Goal: Task Accomplishment & Management: Use online tool/utility

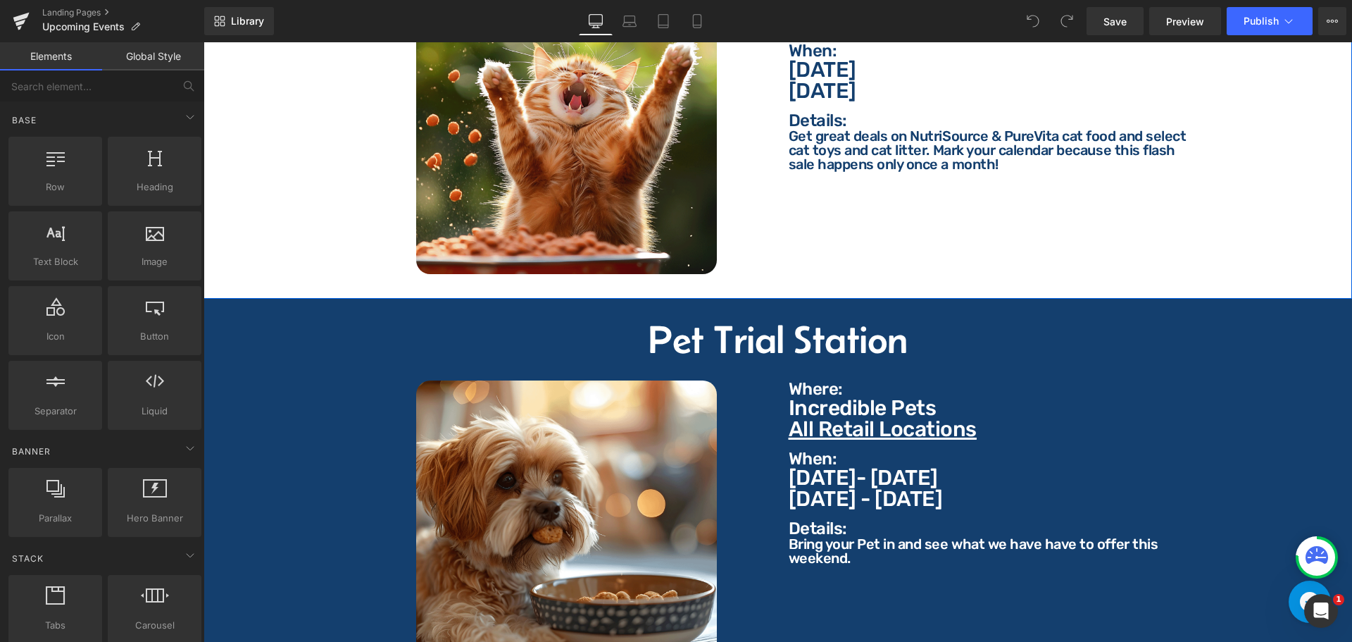
scroll to position [1761, 0]
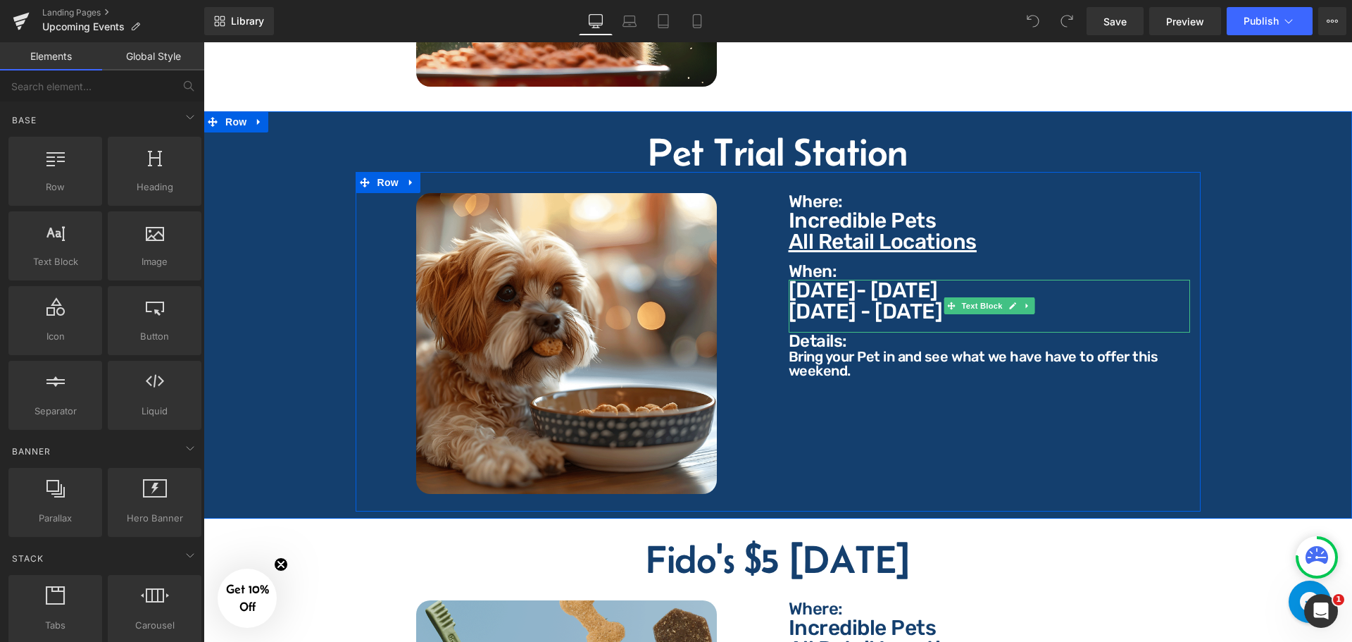
click at [903, 306] on p "[DATE] - [DATE]" at bounding box center [989, 311] width 401 height 21
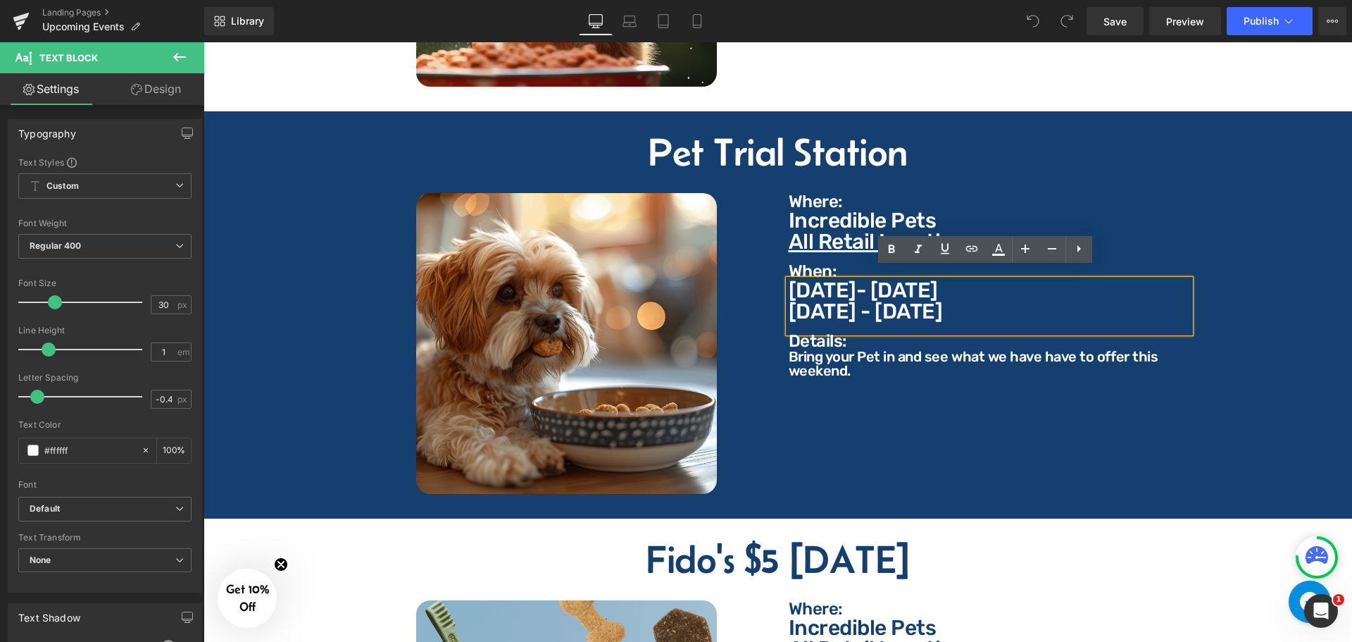
click at [907, 302] on p "[DATE] - [DATE]" at bounding box center [989, 311] width 401 height 21
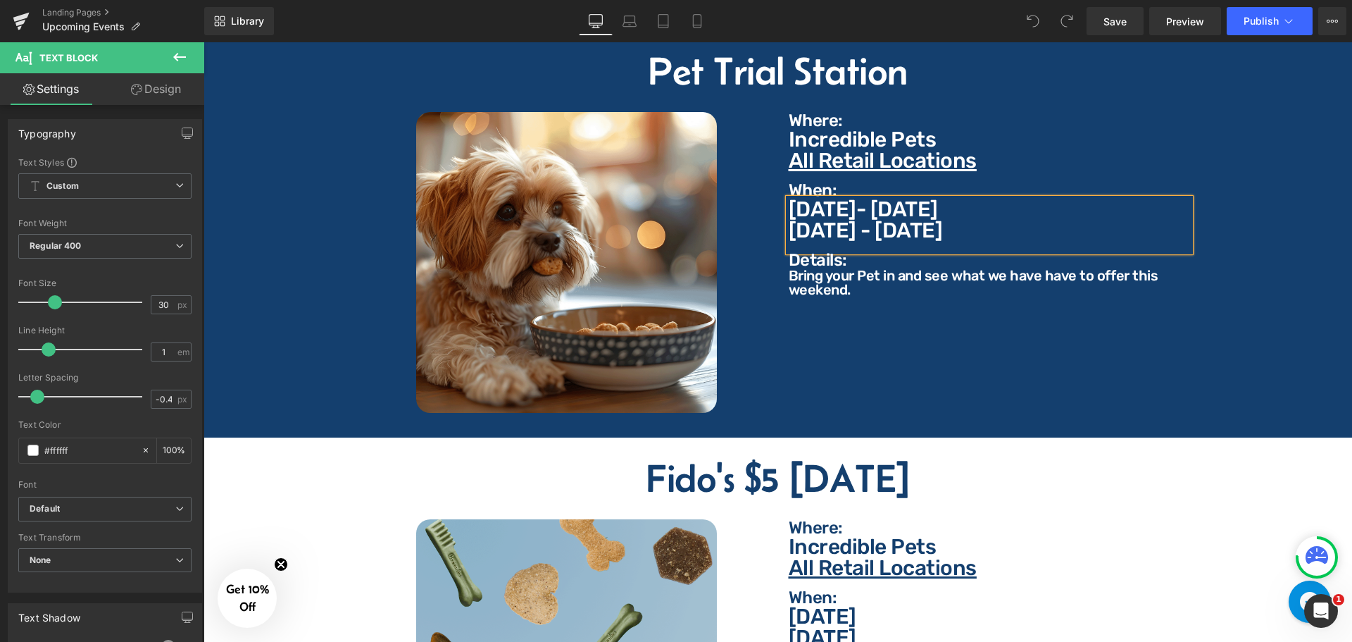
scroll to position [2042, 0]
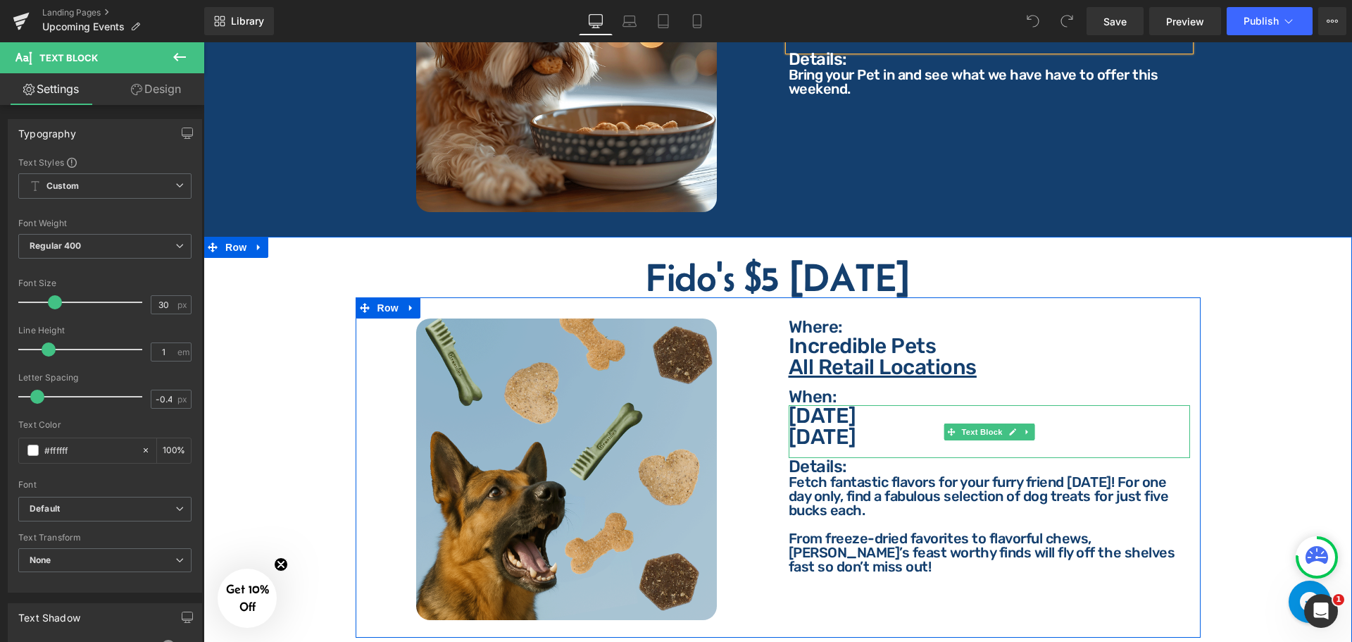
click at [918, 428] on p "[DATE]" at bounding box center [989, 436] width 401 height 21
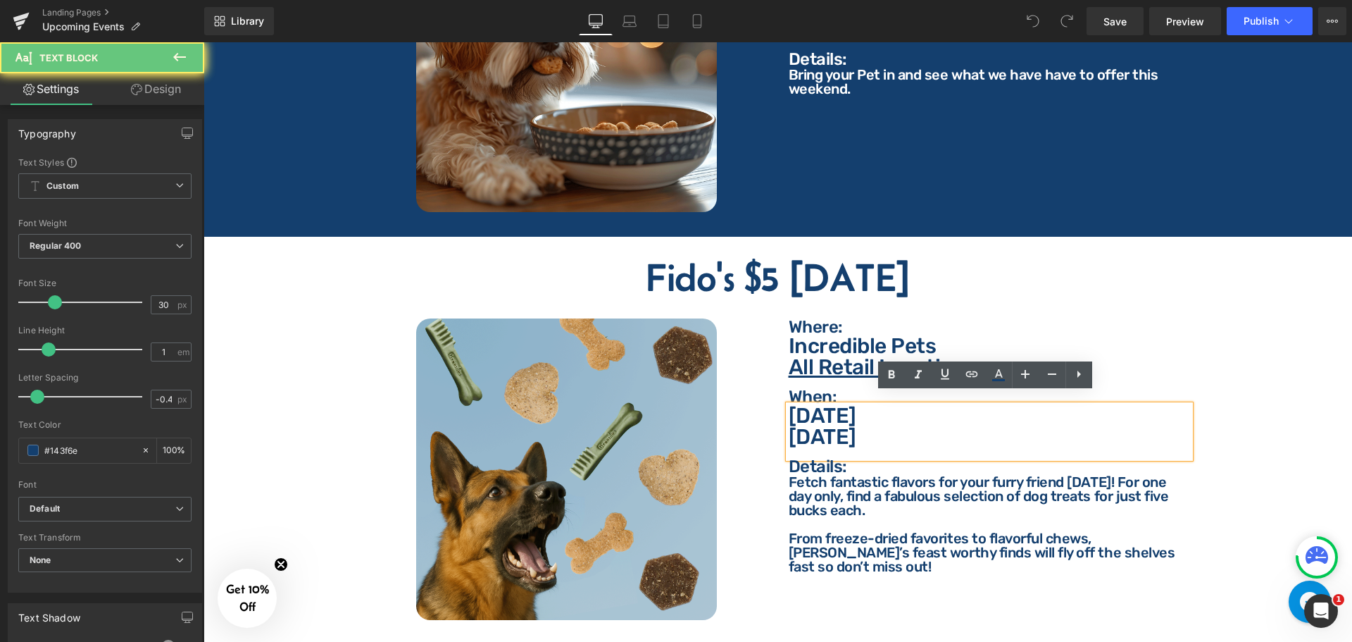
click at [918, 428] on p "[DATE]" at bounding box center [989, 436] width 401 height 21
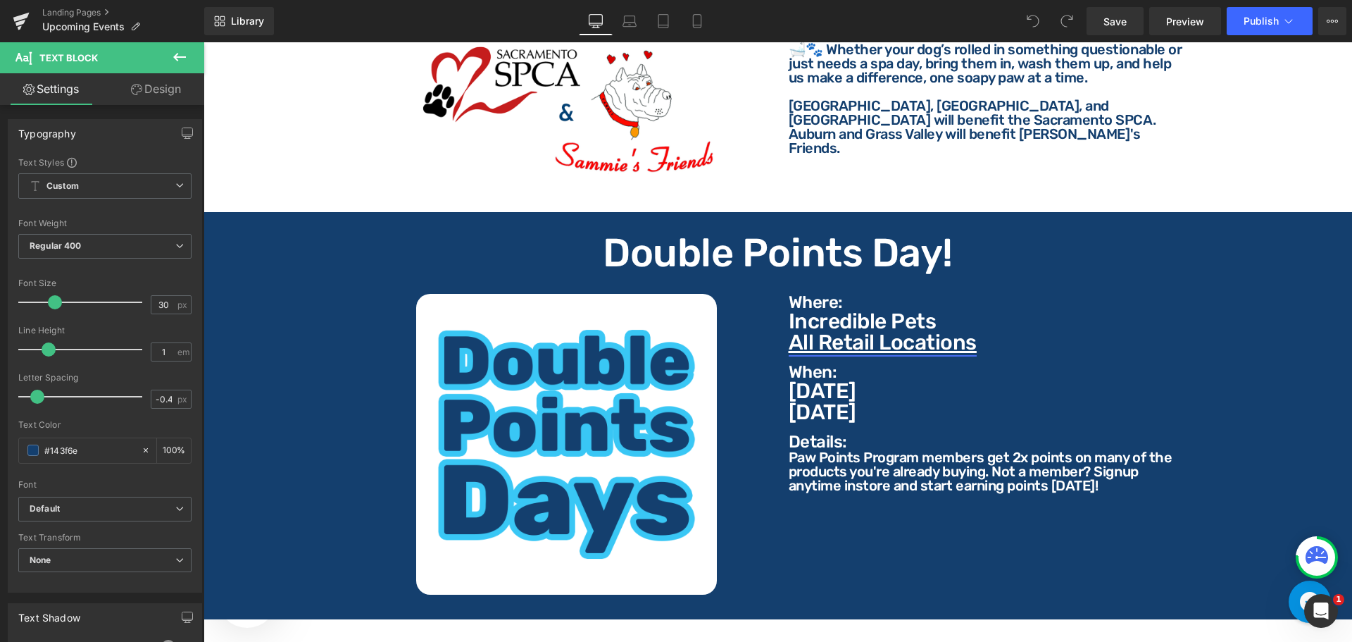
scroll to position [423, 0]
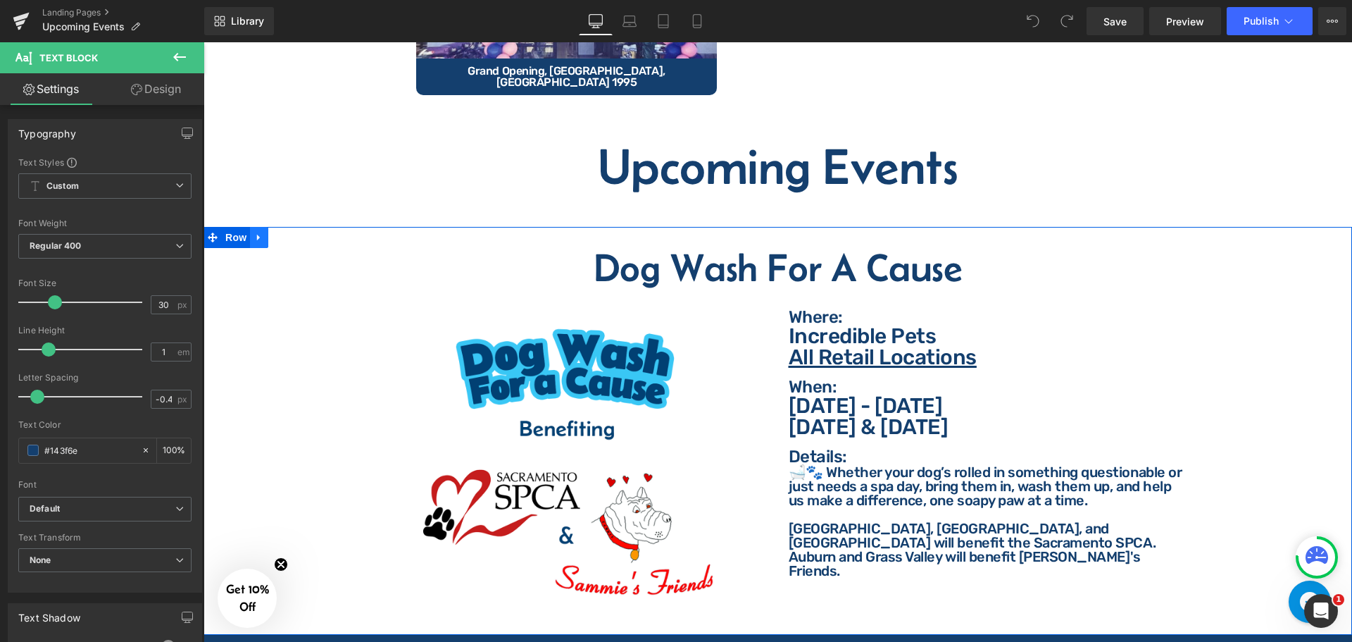
click at [256, 232] on icon at bounding box center [259, 237] width 10 height 11
click at [282, 232] on icon at bounding box center [278, 237] width 10 height 10
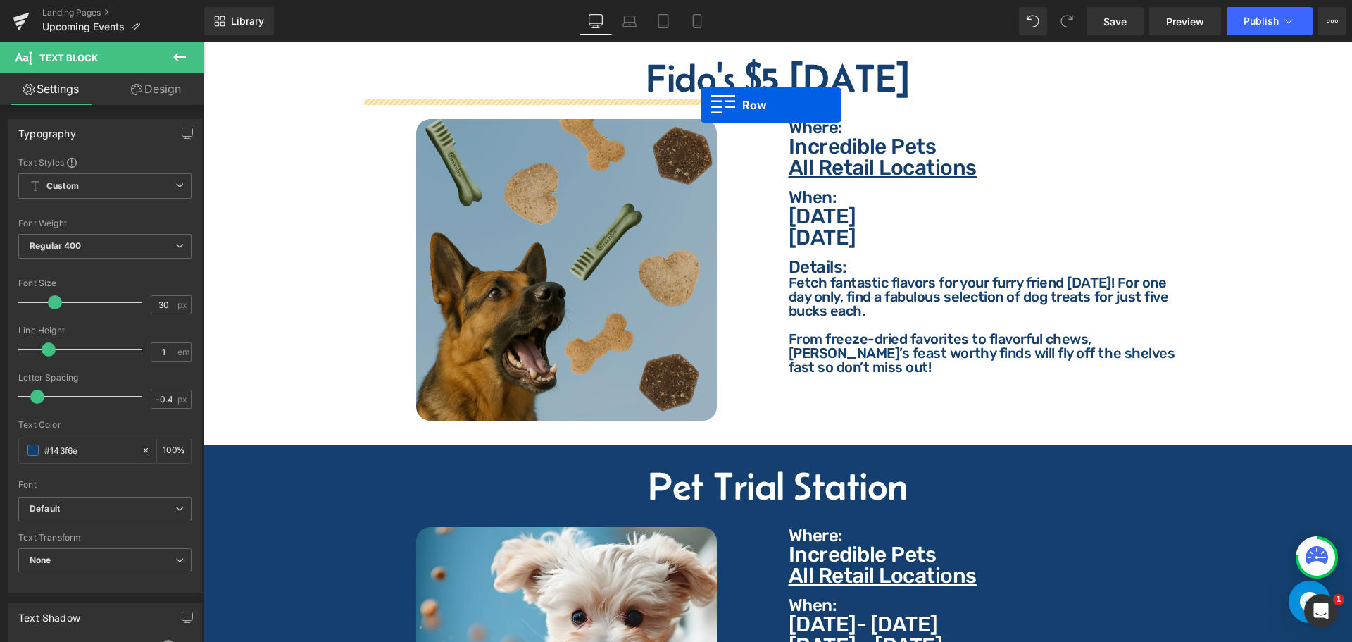
scroll to position [2285, 0]
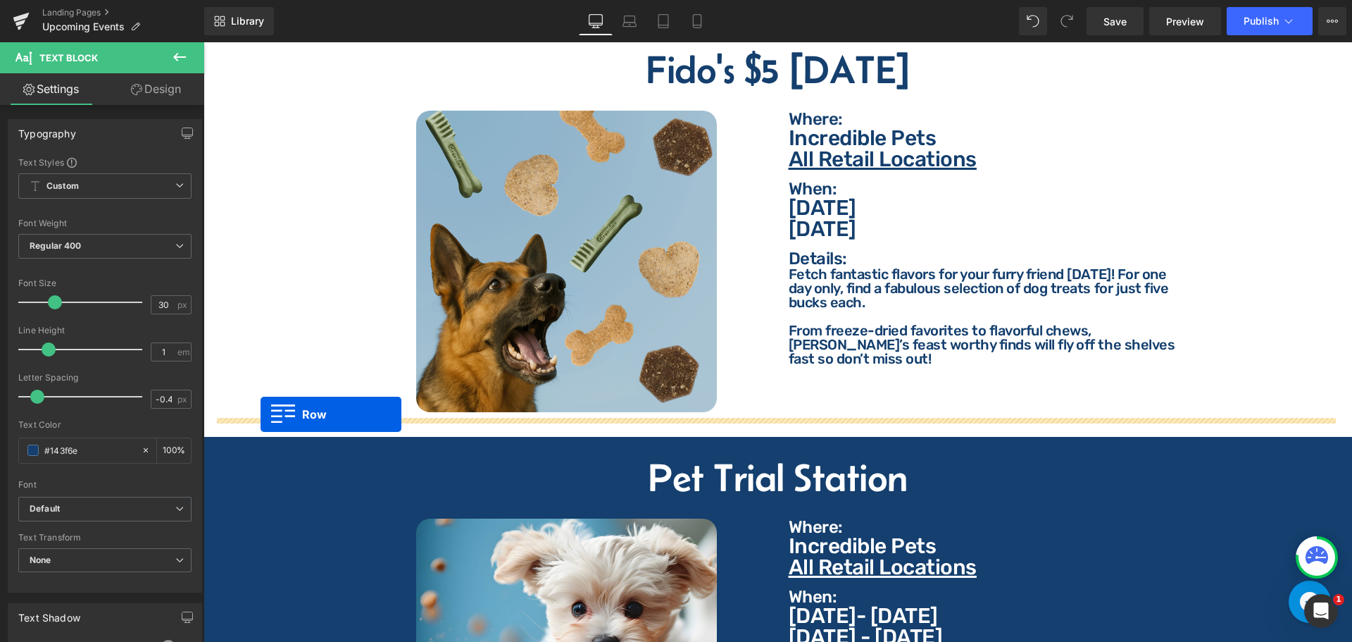
drag, startPoint x: 213, startPoint y: 112, endPoint x: 261, endPoint y: 414, distance: 305.9
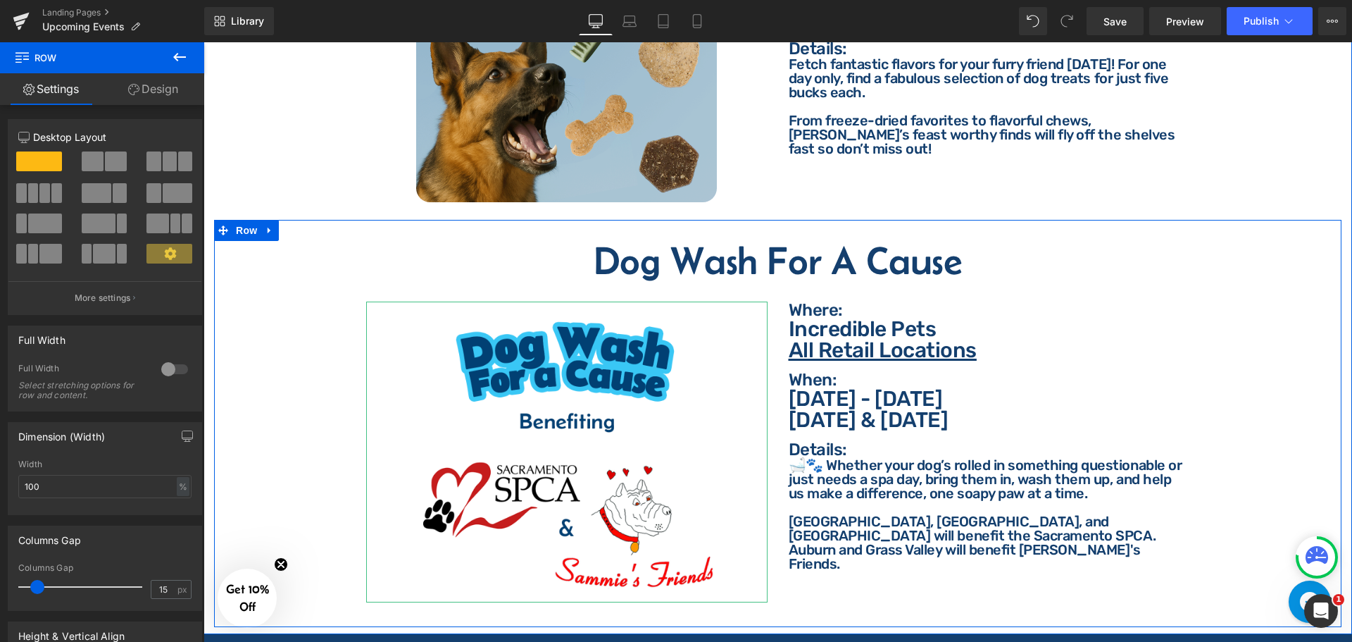
scroll to position [2461, 0]
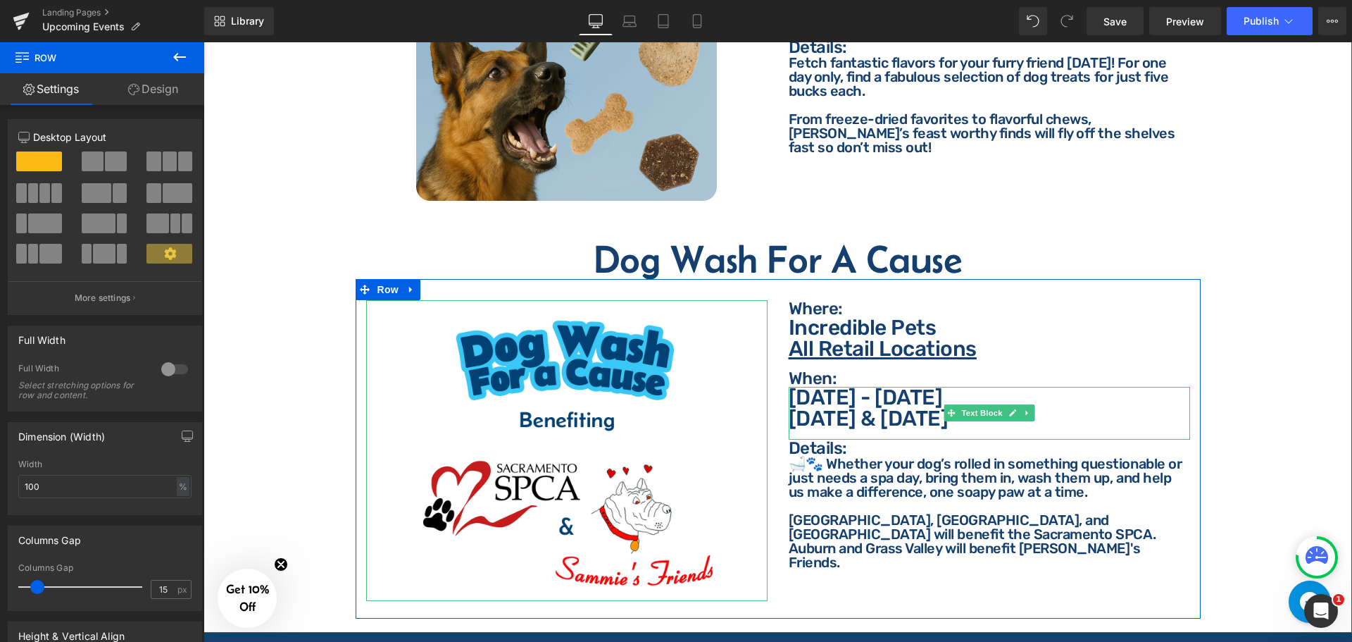
click at [890, 408] on p "[DATE] & [DATE]" at bounding box center [989, 418] width 401 height 21
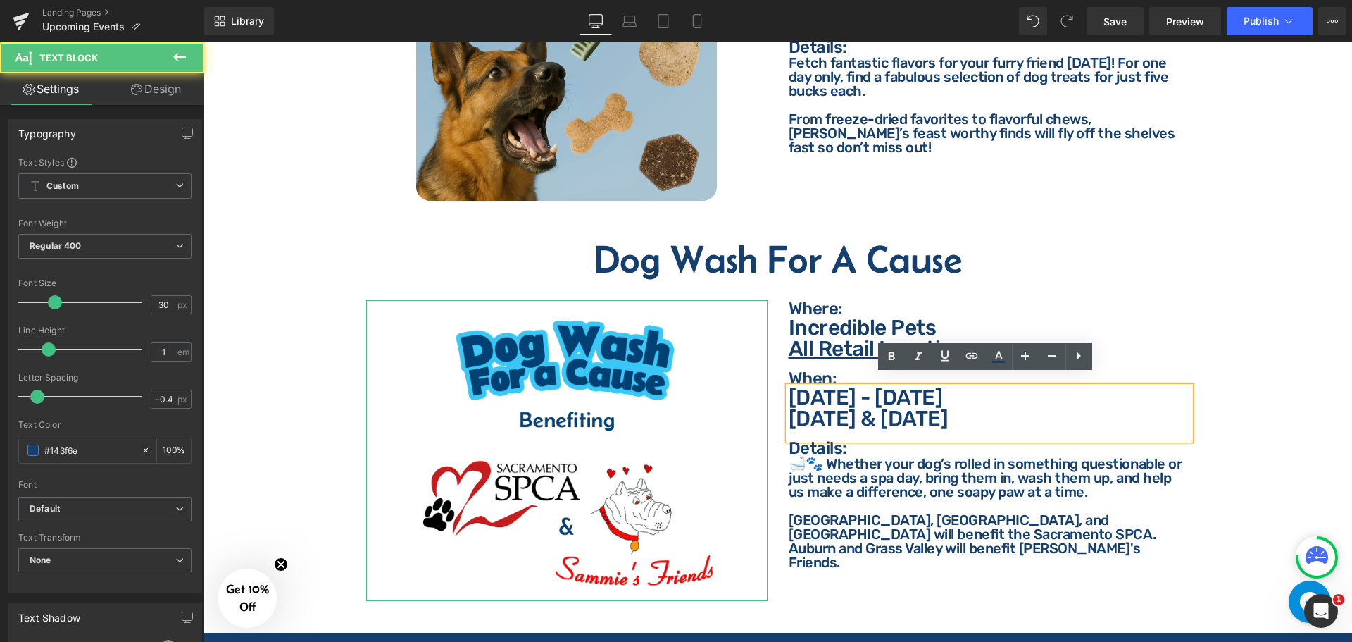
click at [885, 408] on p "[DATE] & [DATE]" at bounding box center [989, 418] width 401 height 21
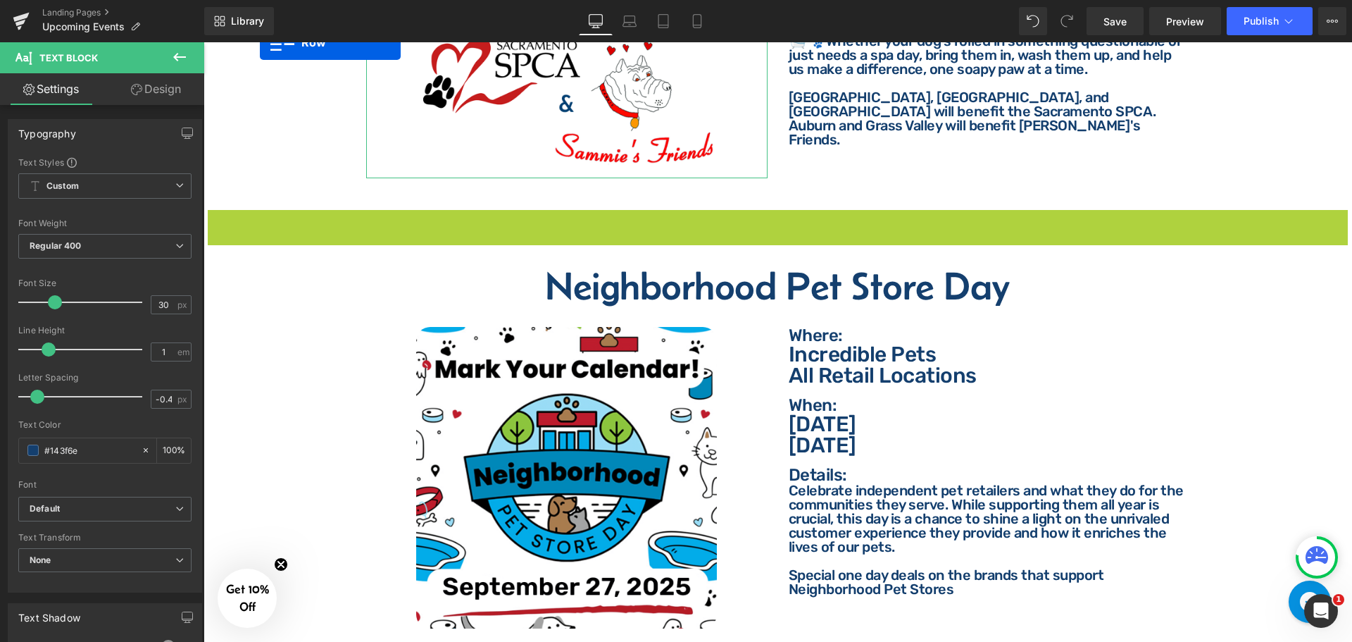
scroll to position [3095, 0]
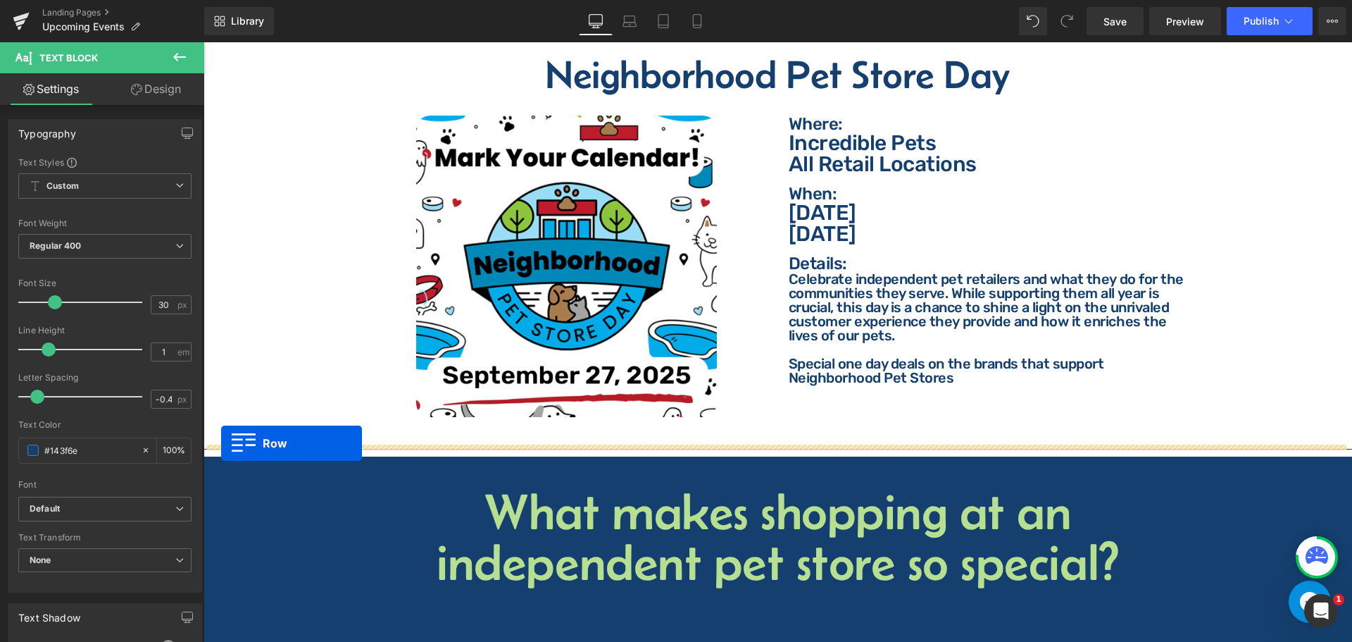
drag, startPoint x: 214, startPoint y: 209, endPoint x: 221, endPoint y: 443, distance: 233.9
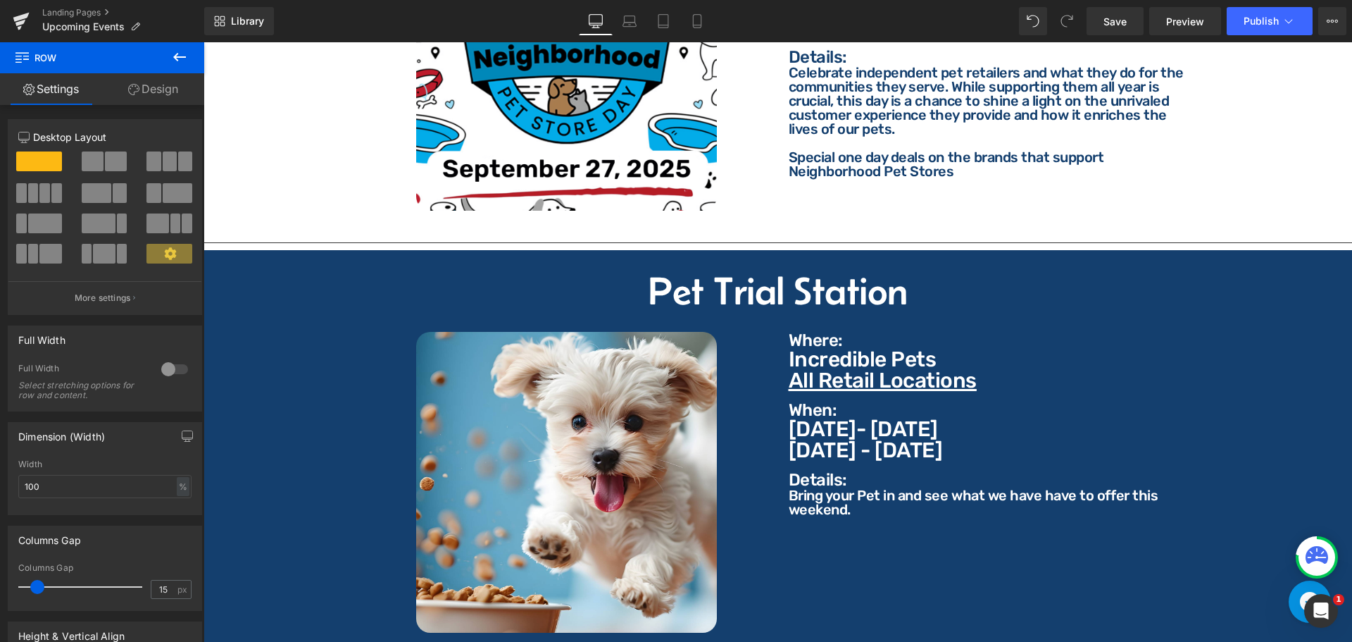
scroll to position [3342, 0]
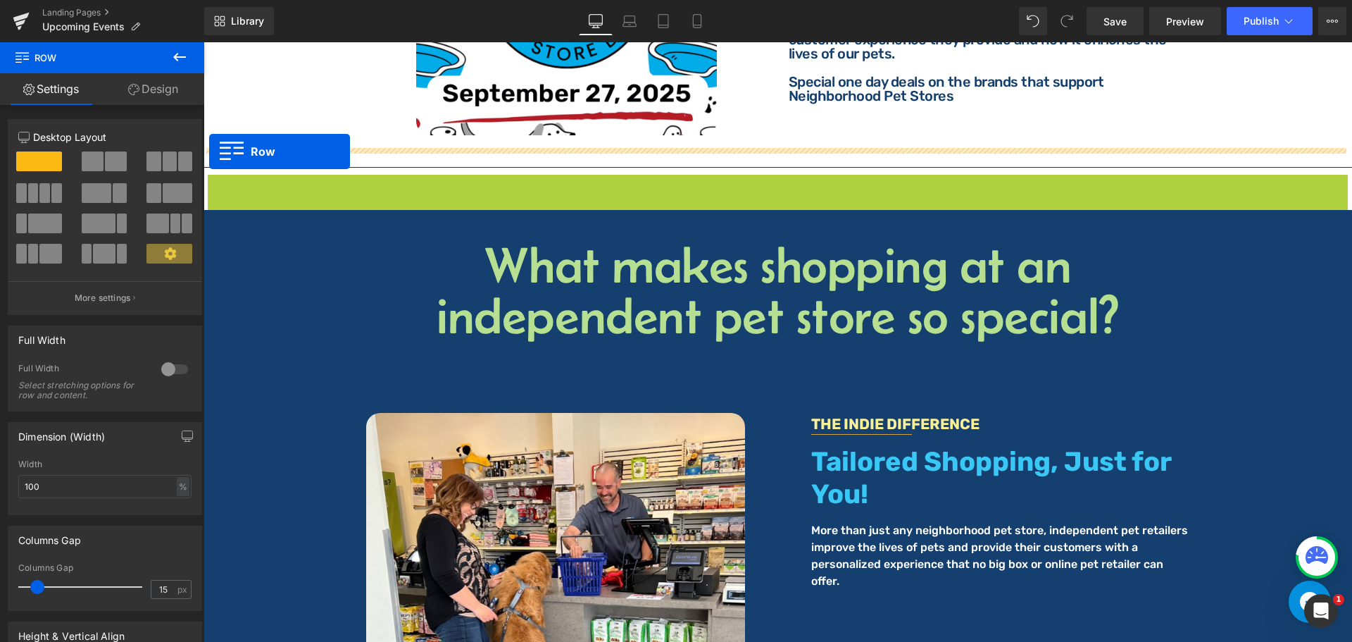
drag, startPoint x: 211, startPoint y: 175, endPoint x: 209, endPoint y: 151, distance: 23.3
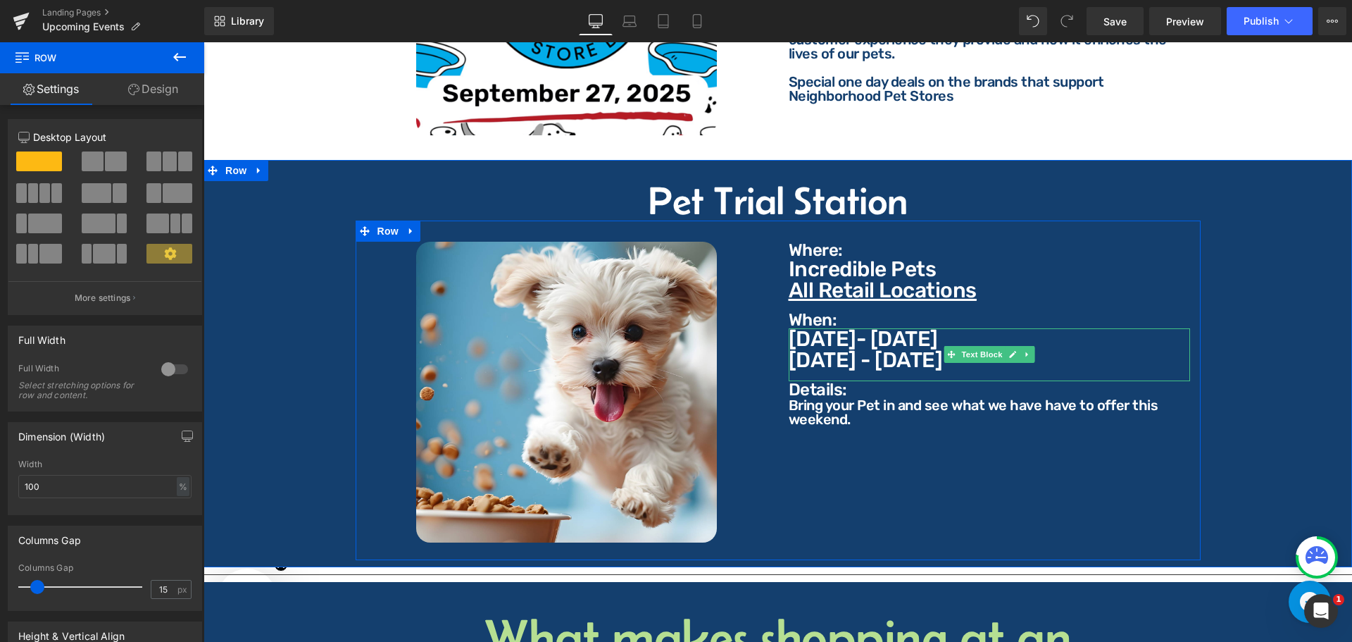
click at [892, 349] on p "[DATE] - [DATE]" at bounding box center [989, 359] width 401 height 21
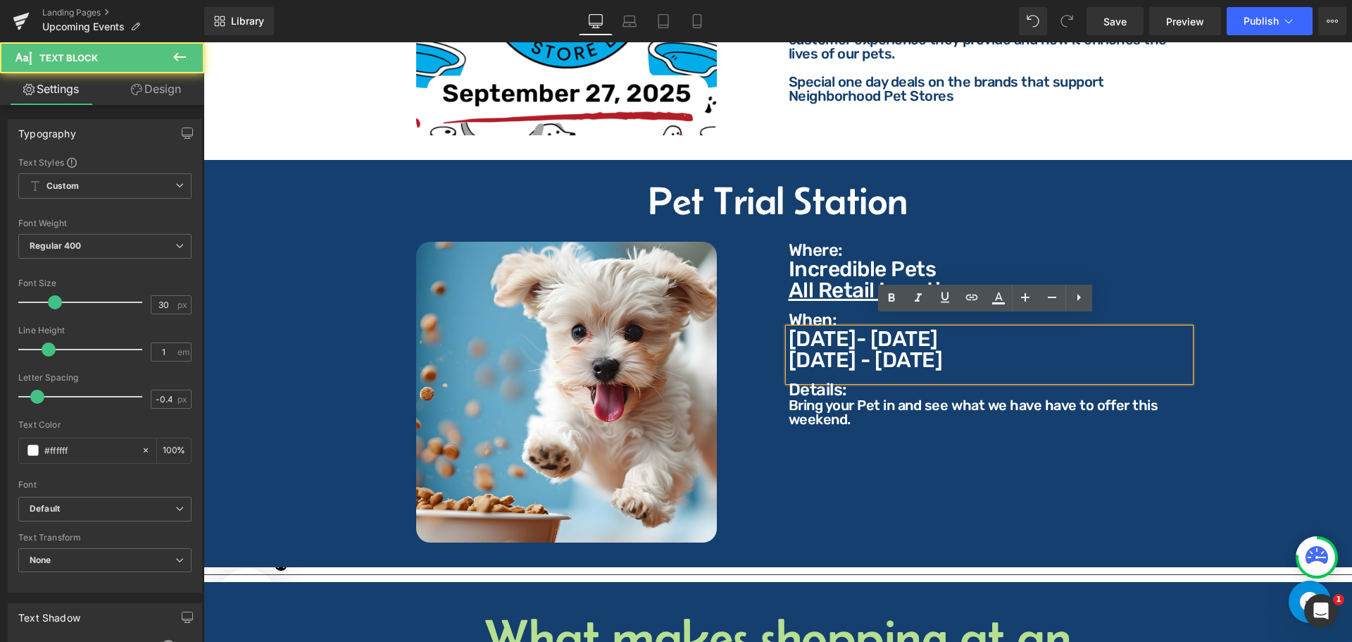
click at [898, 349] on p "[DATE] - [DATE]" at bounding box center [989, 359] width 401 height 21
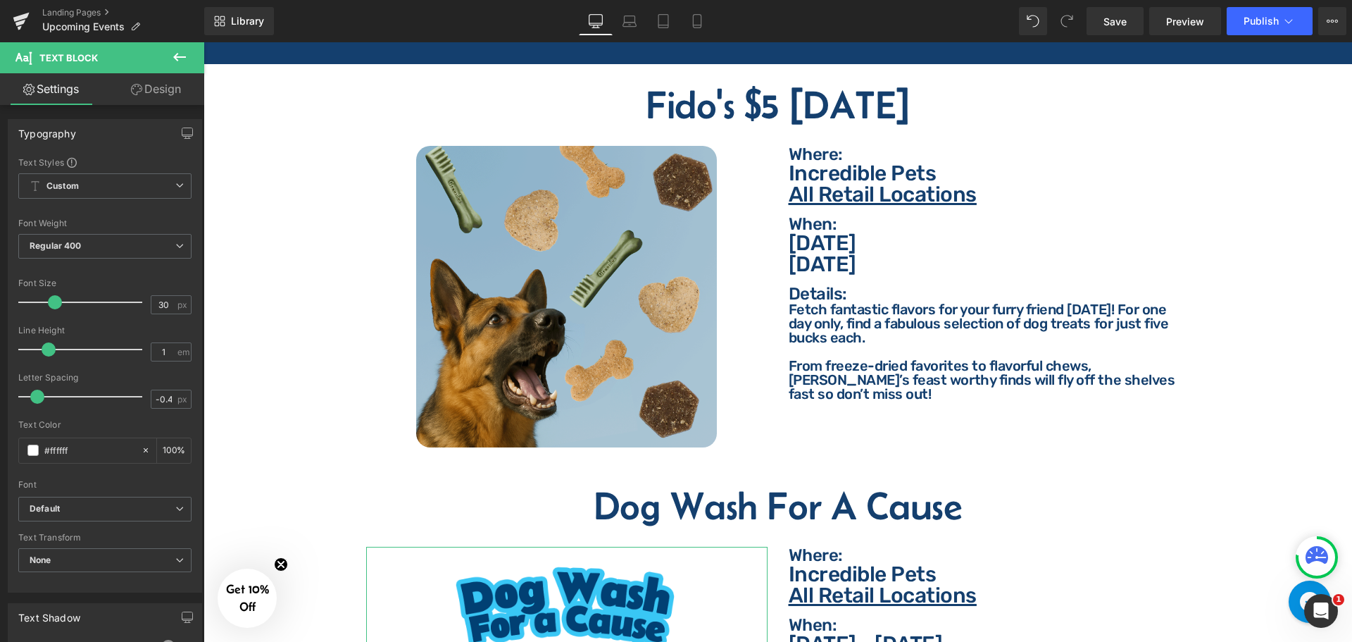
scroll to position [2567, 0]
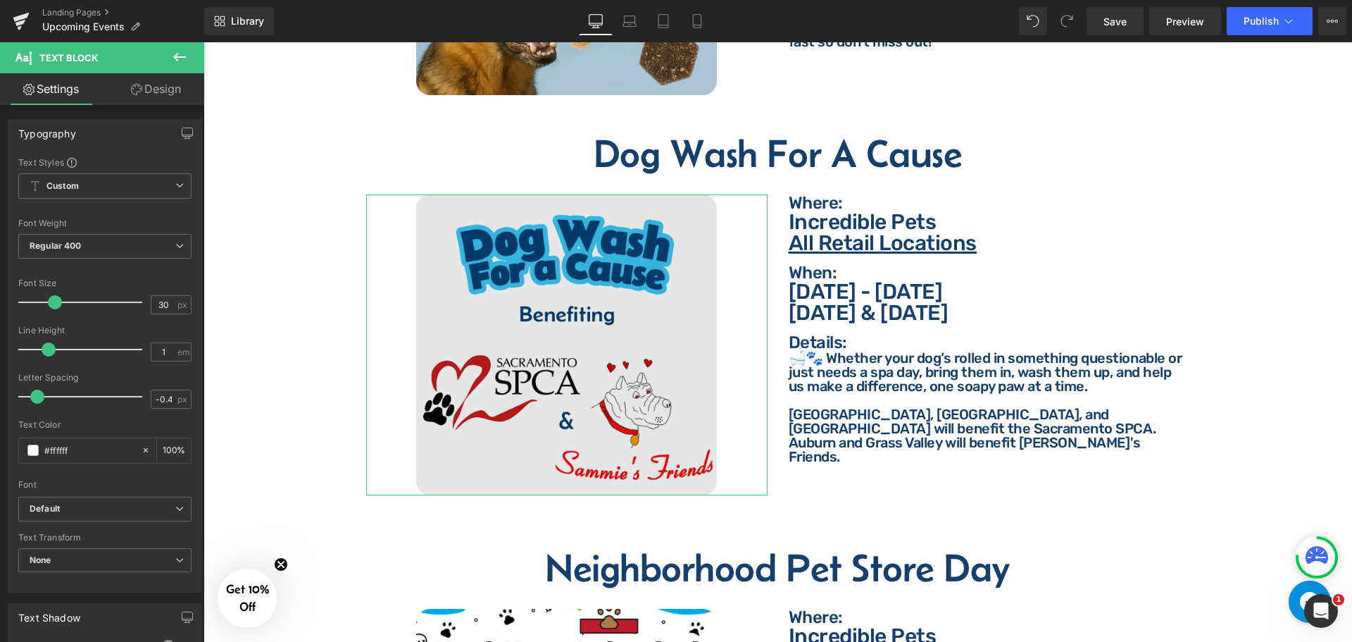
click at [622, 377] on img at bounding box center [566, 344] width 301 height 301
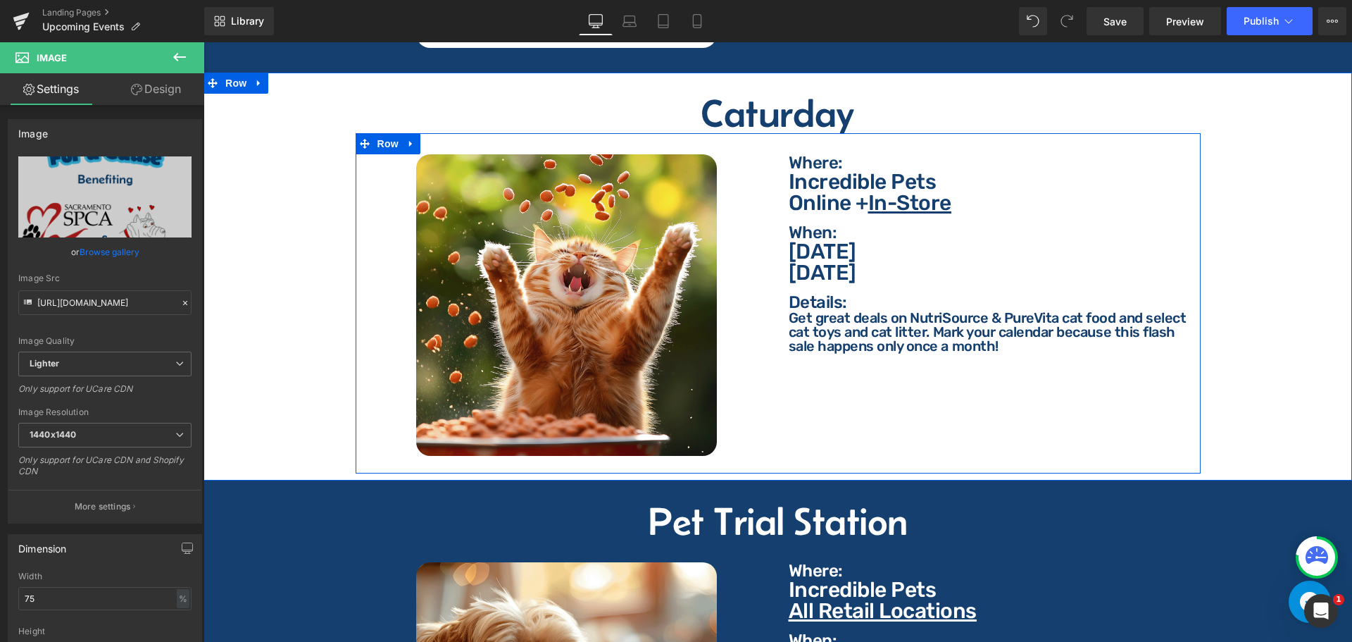
scroll to position [1229, 0]
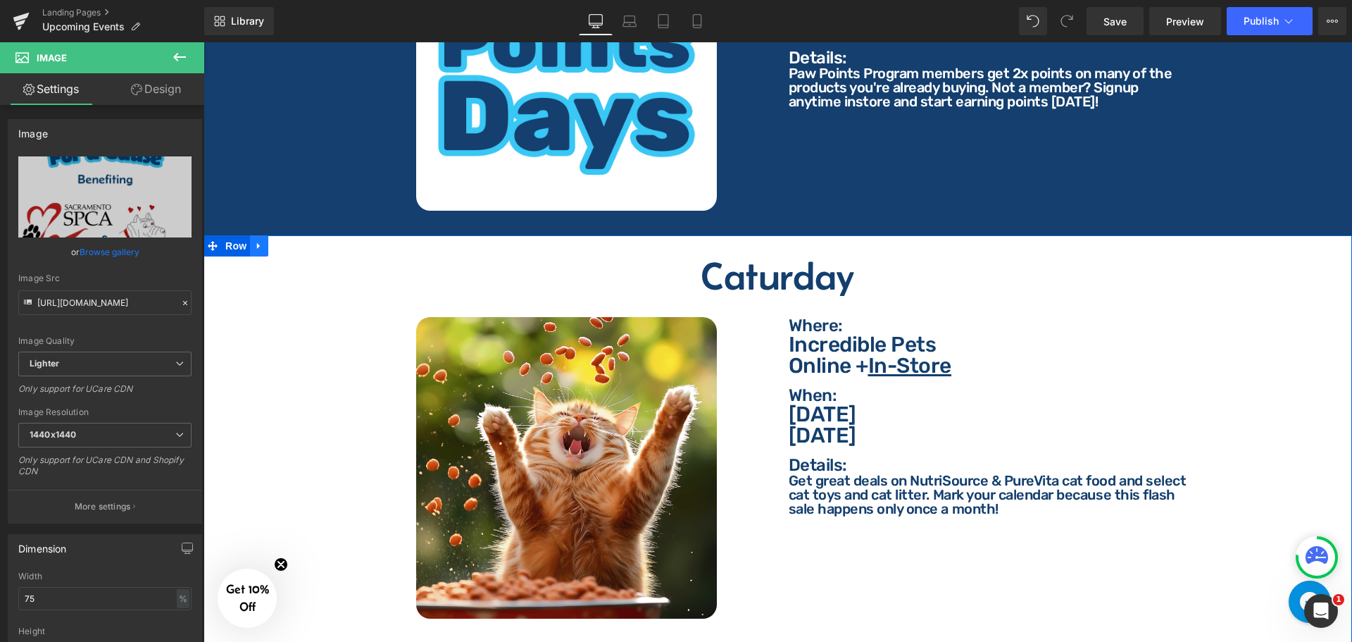
click at [258, 243] on icon at bounding box center [258, 246] width 3 height 6
click at [280, 241] on link at bounding box center [277, 245] width 18 height 21
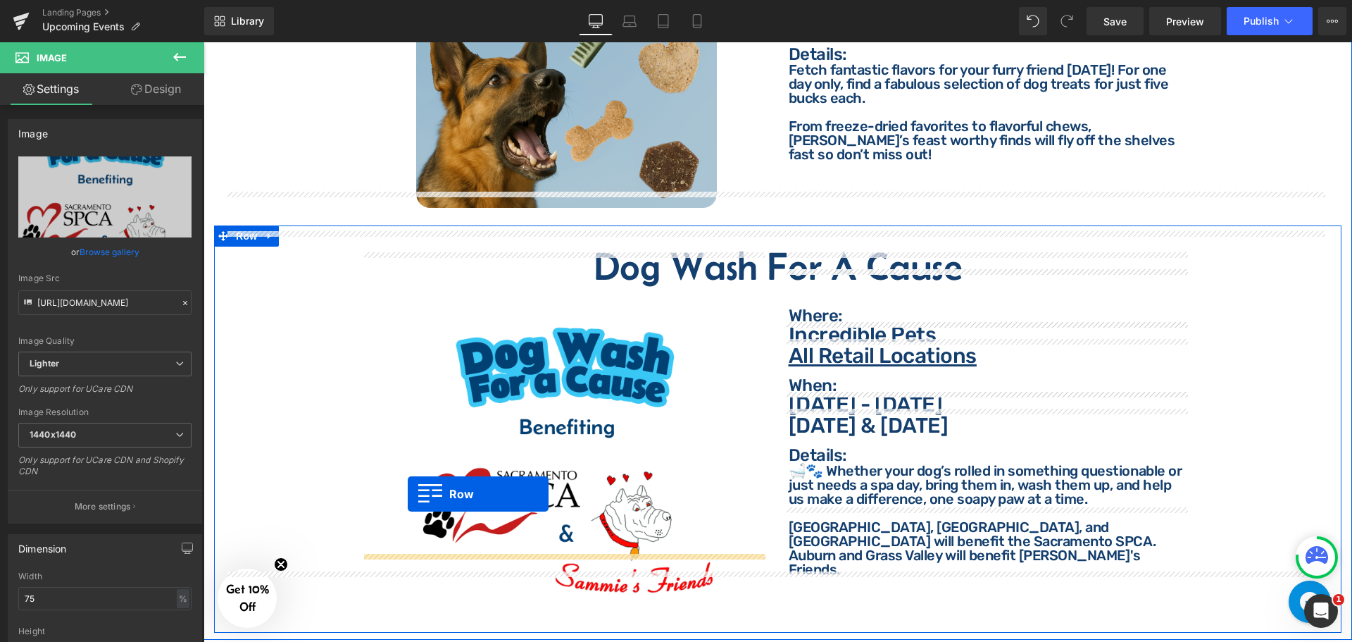
scroll to position [2466, 0]
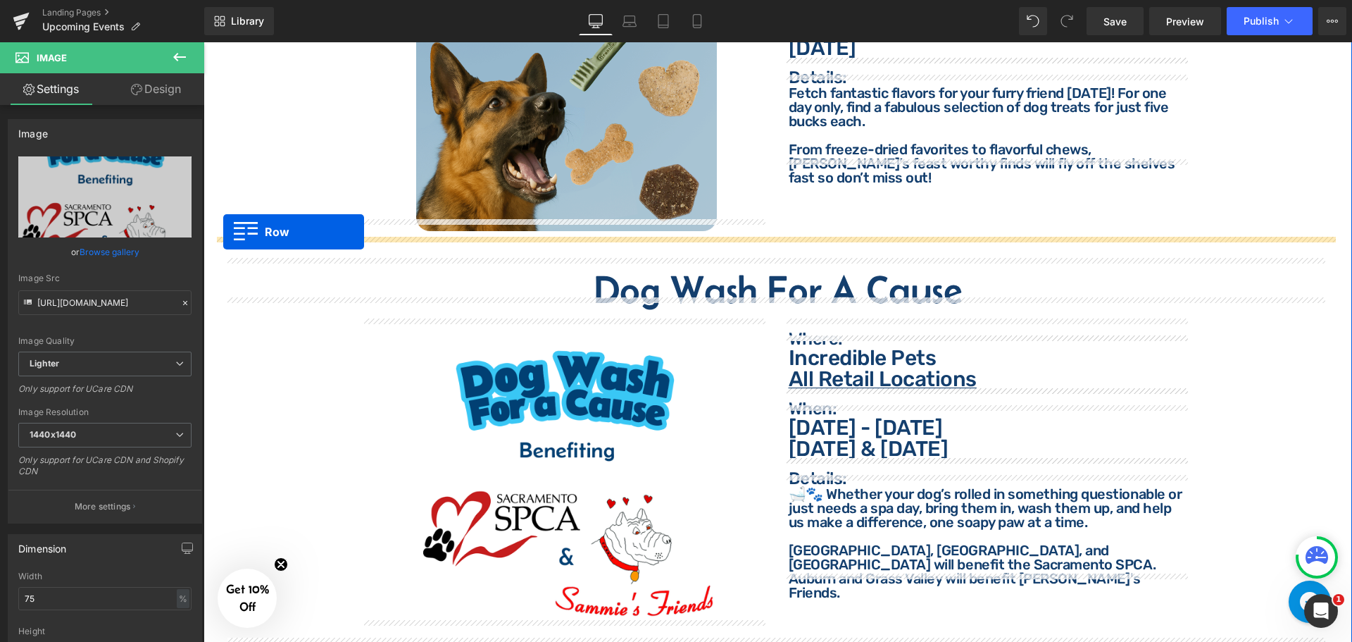
drag, startPoint x: 217, startPoint y: 110, endPoint x: 223, endPoint y: 232, distance: 122.0
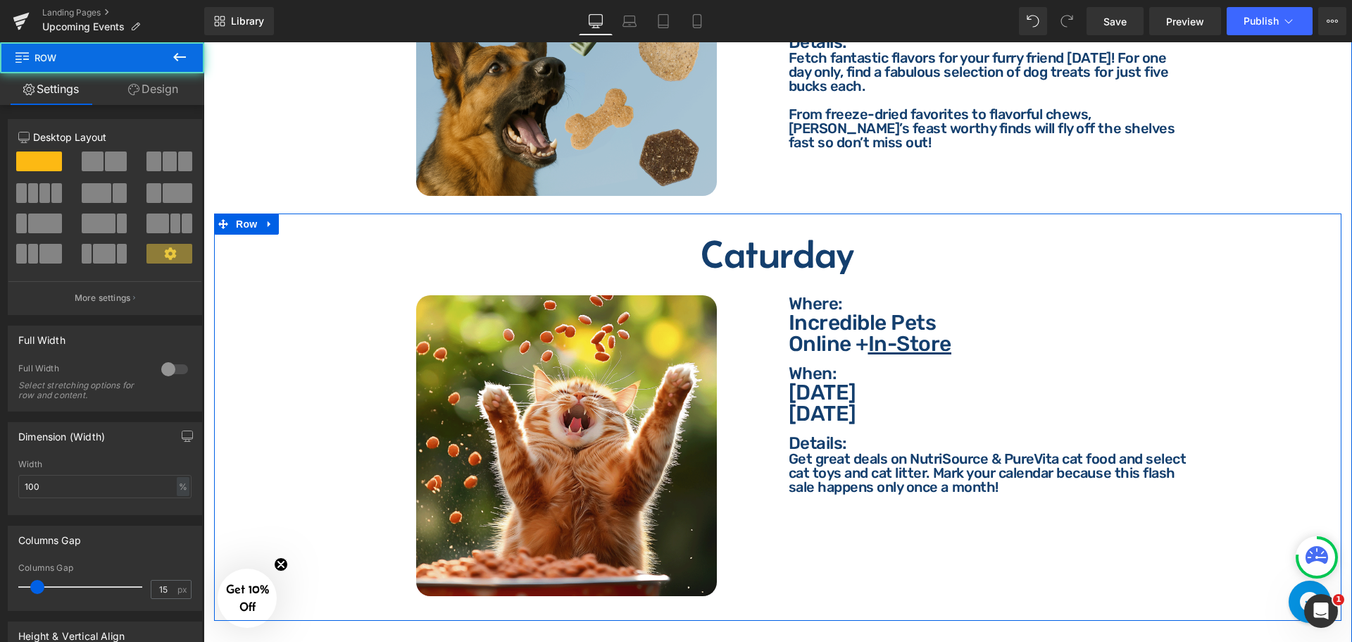
scroll to position [2431, 0]
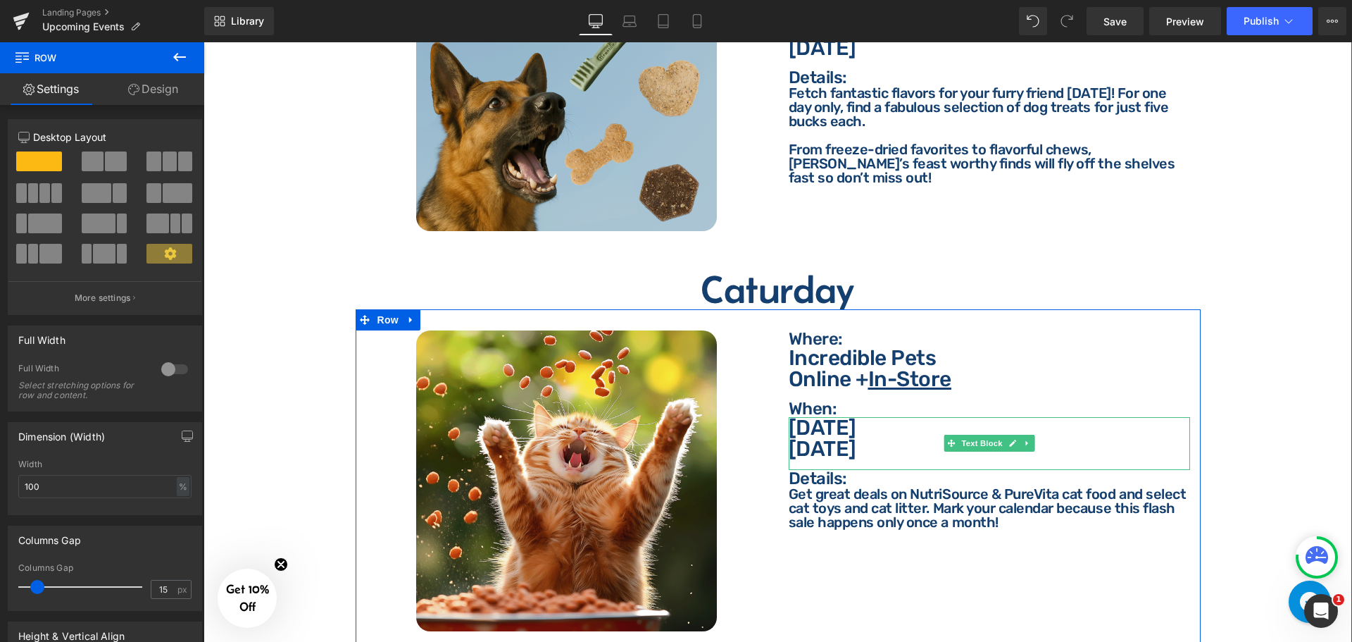
click at [891, 438] on p "[DATE]" at bounding box center [989, 448] width 401 height 21
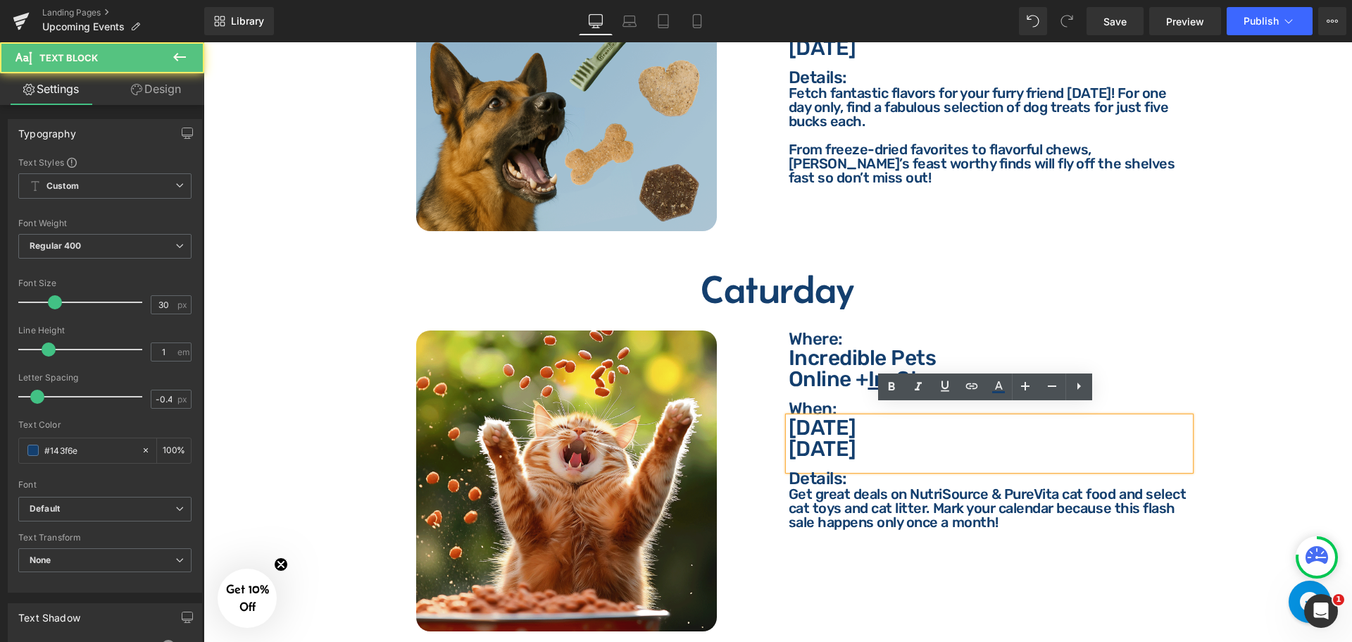
click at [891, 438] on p "[DATE]" at bounding box center [989, 448] width 401 height 21
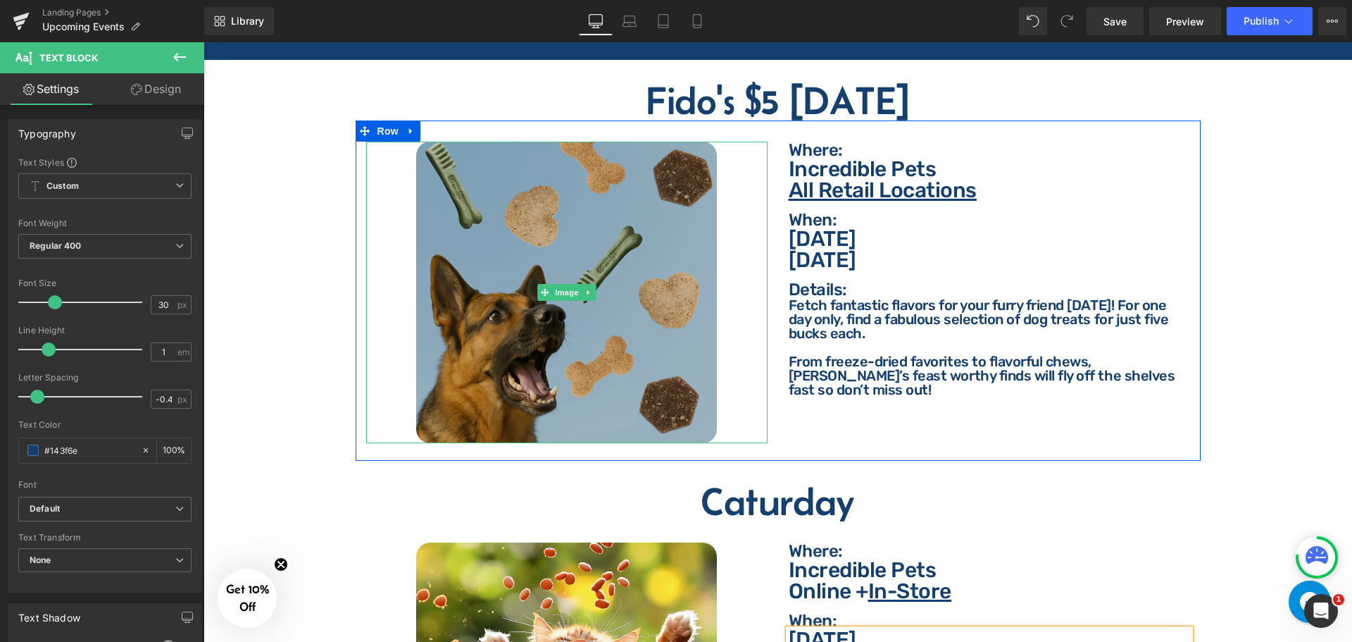
scroll to position [2079, 0]
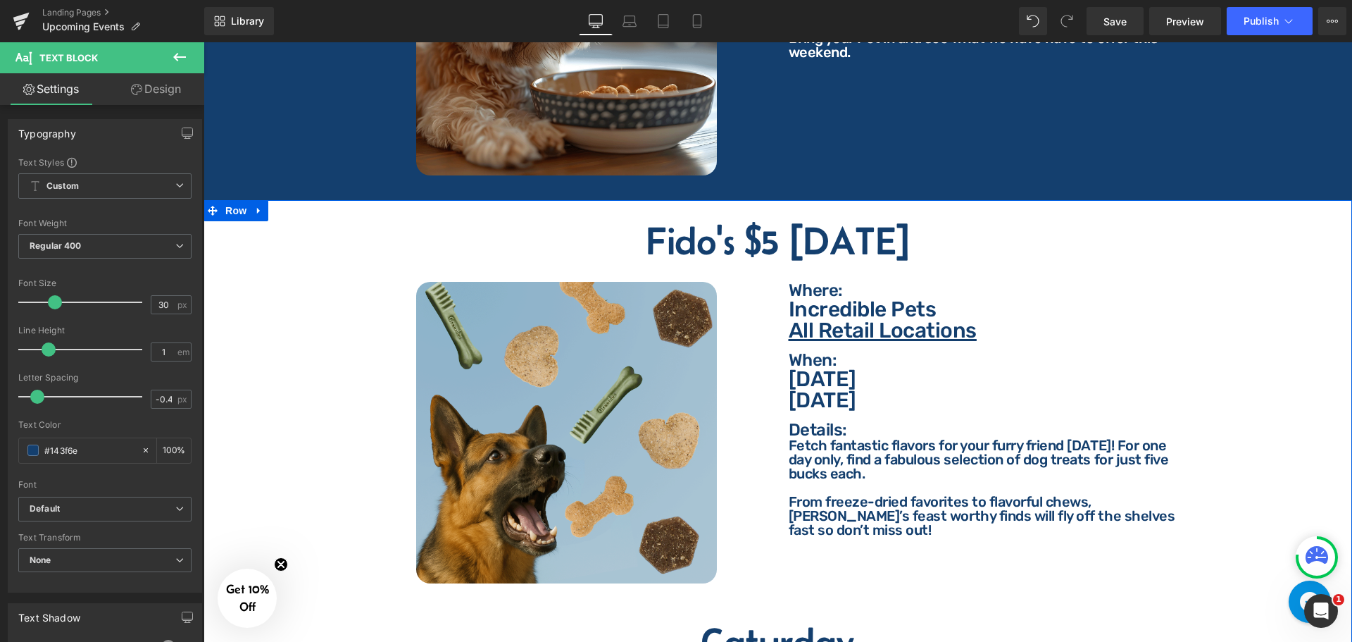
click at [251, 200] on link at bounding box center [259, 210] width 18 height 21
click at [277, 206] on icon at bounding box center [278, 211] width 10 height 10
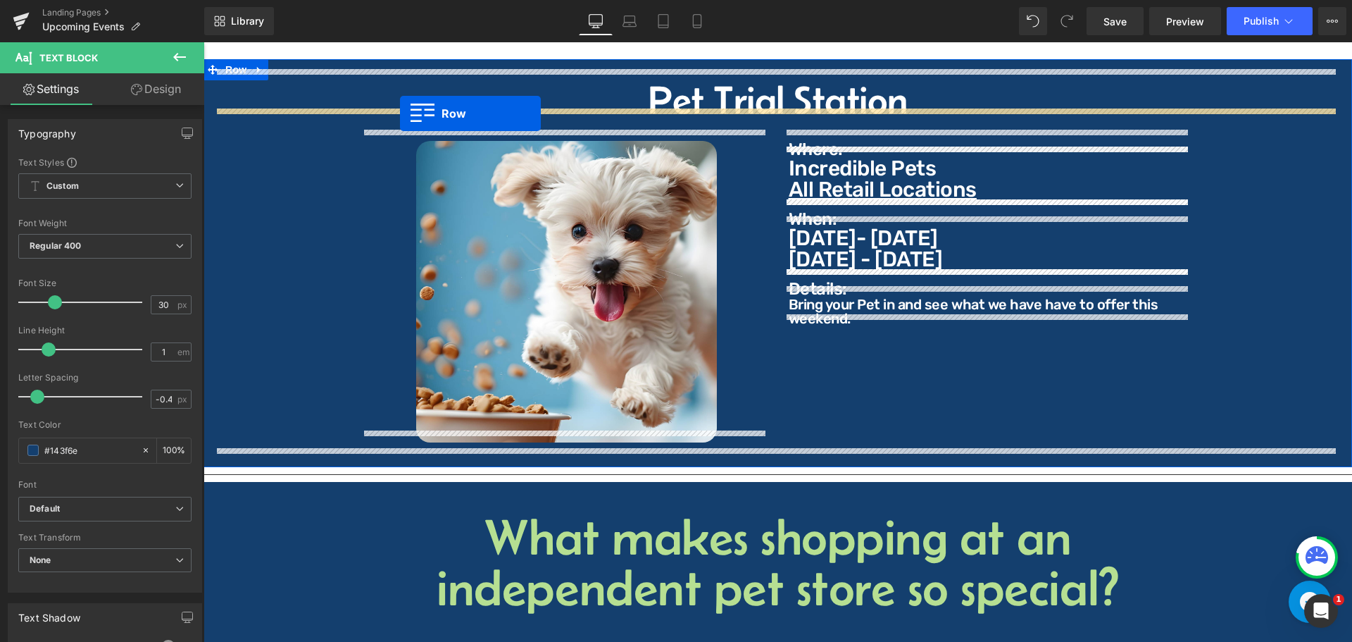
scroll to position [4025, 0]
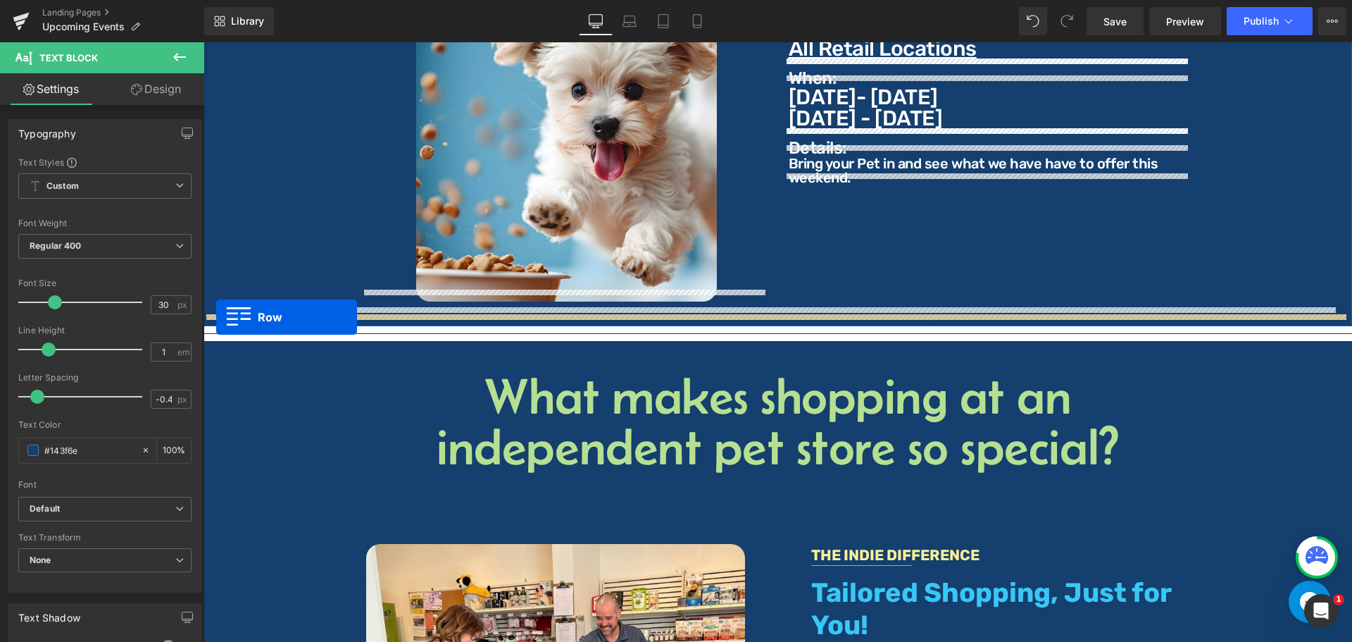
drag, startPoint x: 213, startPoint y: 181, endPoint x: 216, endPoint y: 317, distance: 136.0
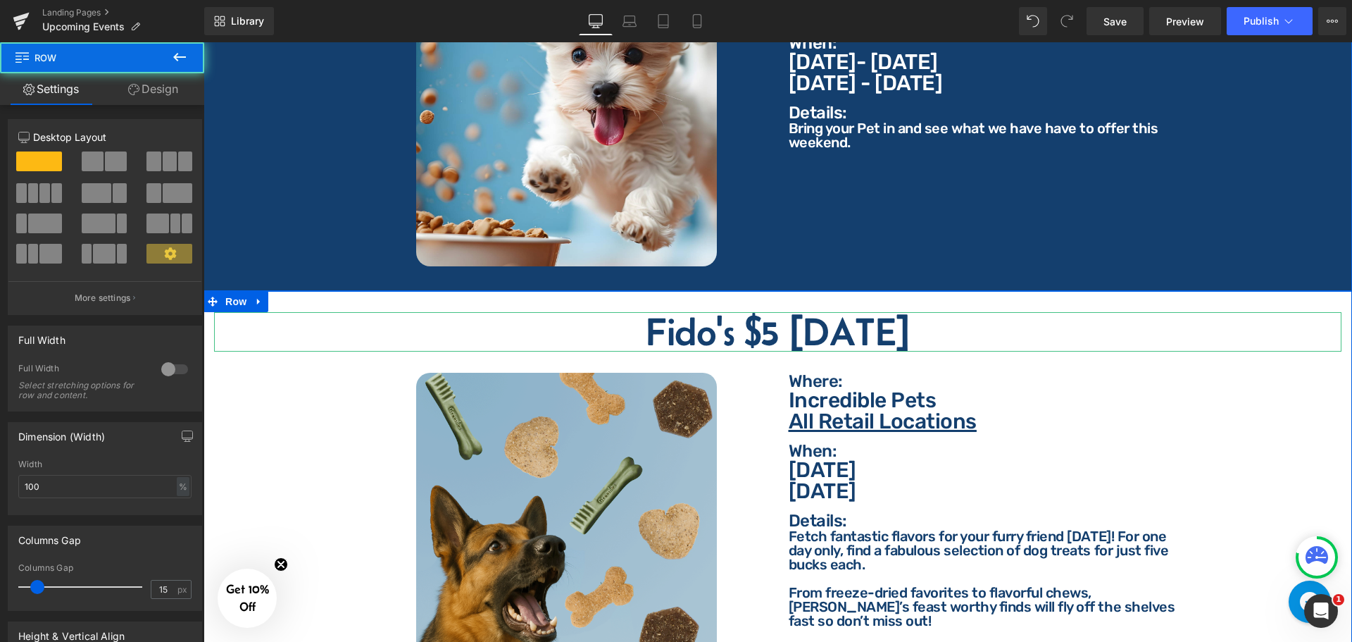
scroll to position [3990, 0]
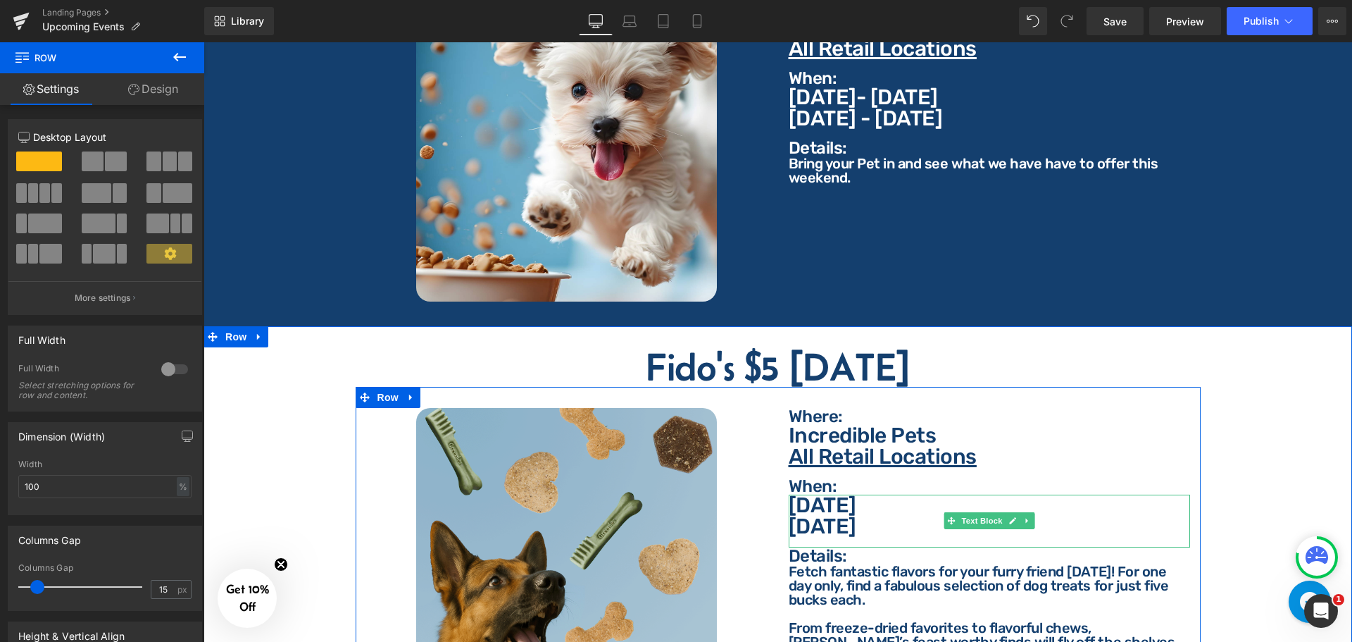
click at [886, 516] on p "[DATE]" at bounding box center [989, 526] width 401 height 21
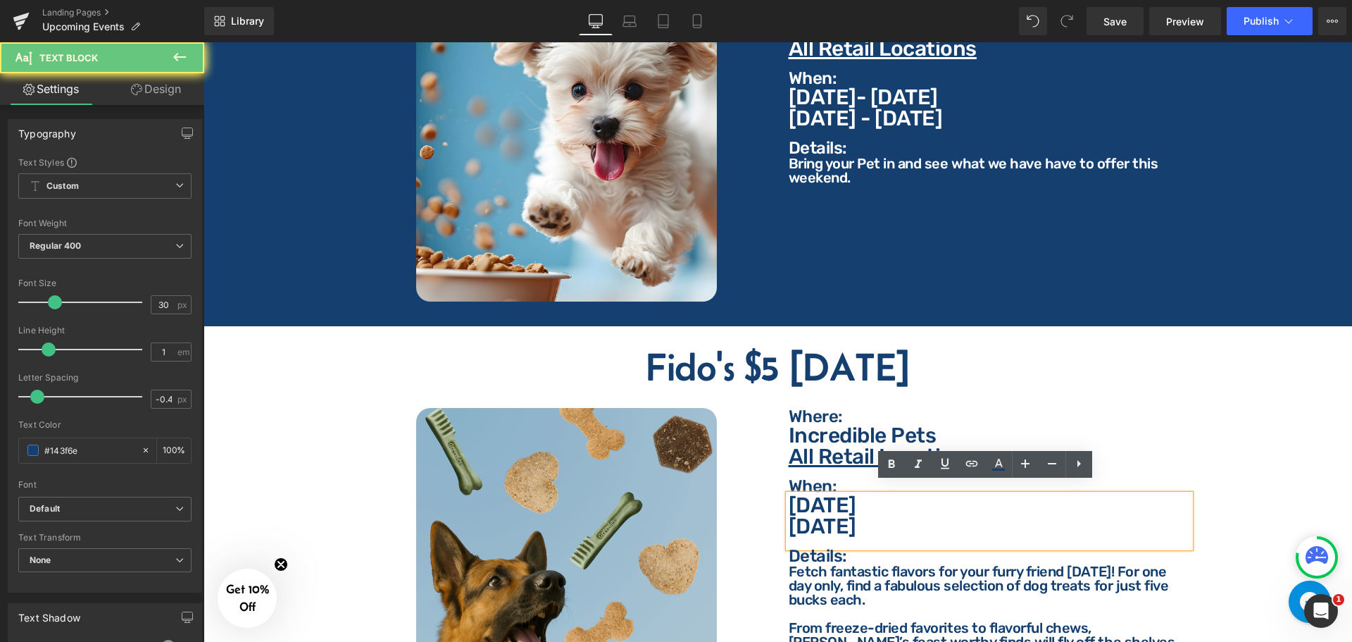
click at [893, 516] on p "[DATE]" at bounding box center [989, 526] width 401 height 21
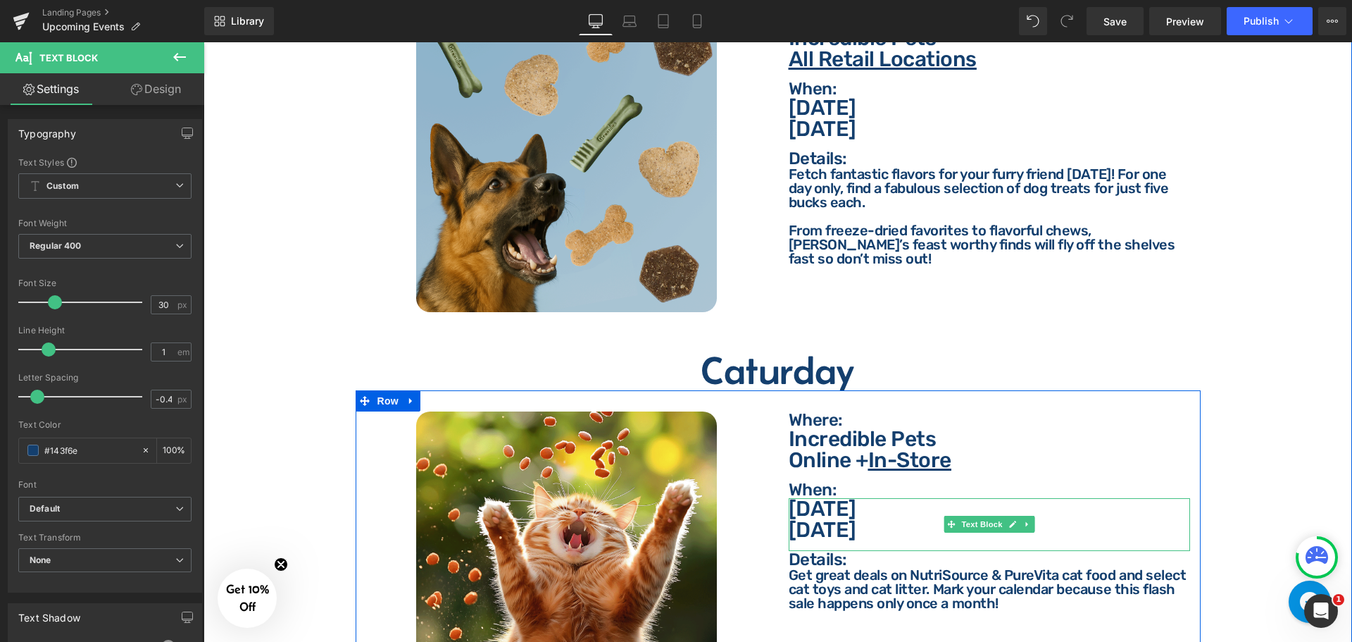
scroll to position [2159, 0]
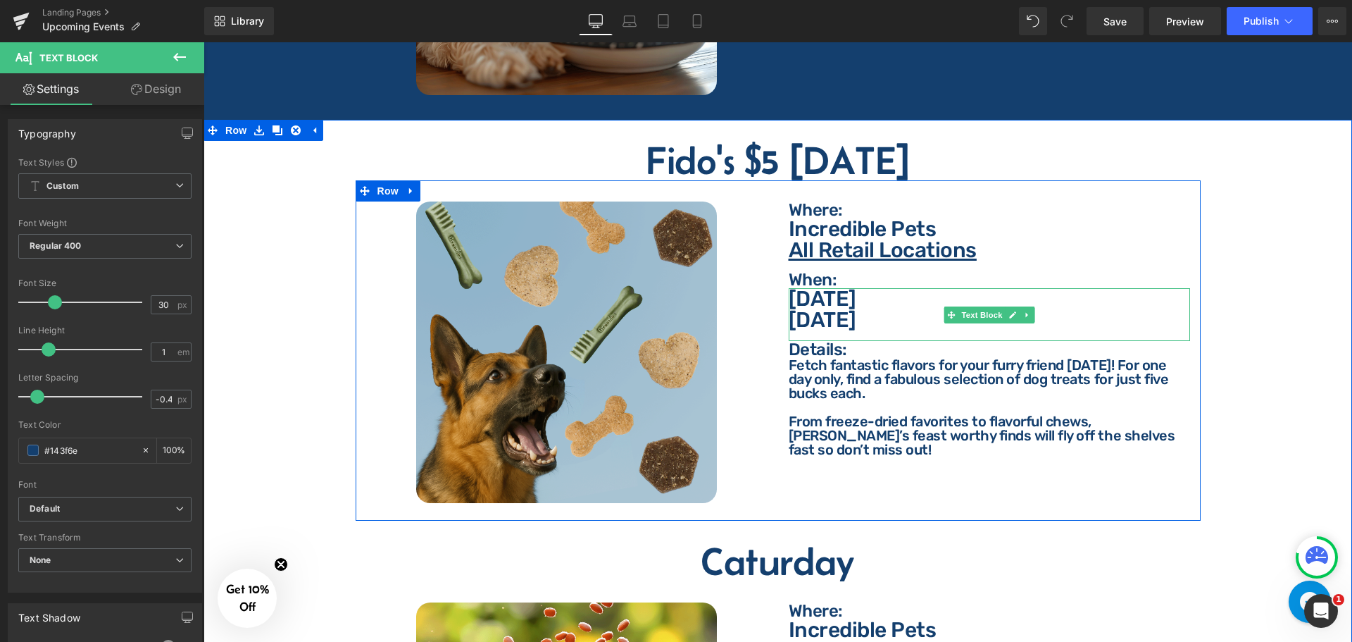
click at [908, 310] on p "[DATE]" at bounding box center [989, 319] width 401 height 21
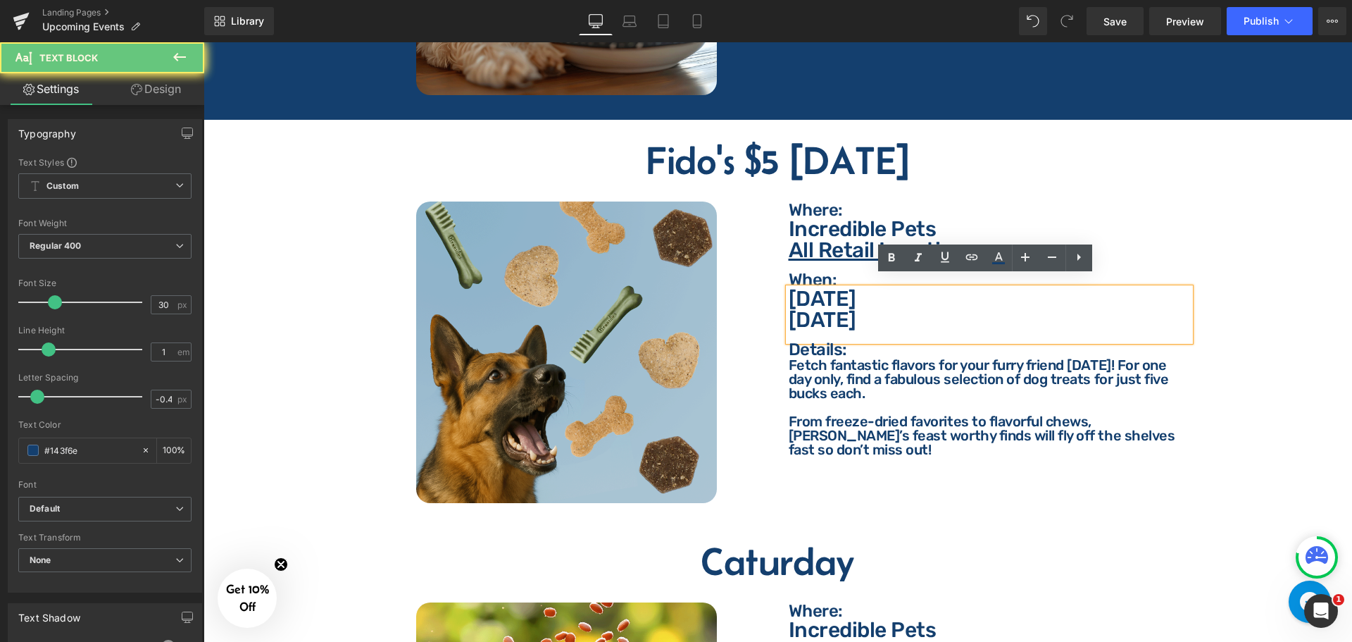
click at [911, 309] on p "[DATE]" at bounding box center [989, 319] width 401 height 21
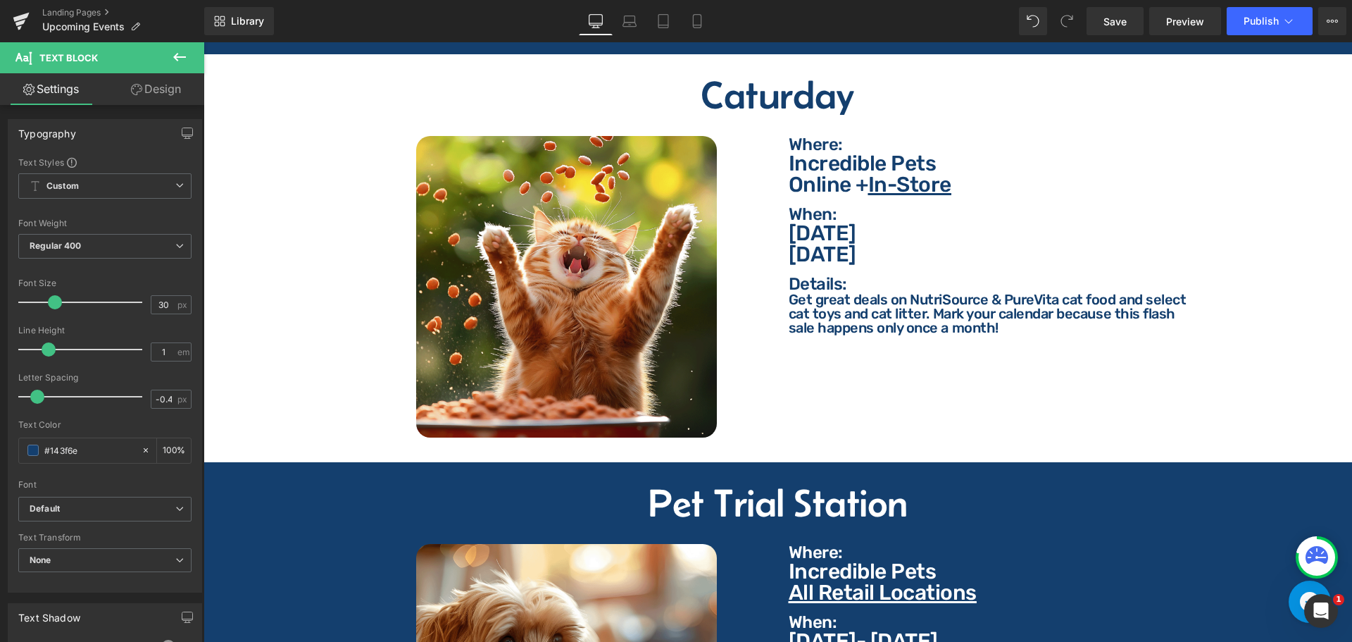
scroll to position [1385, 0]
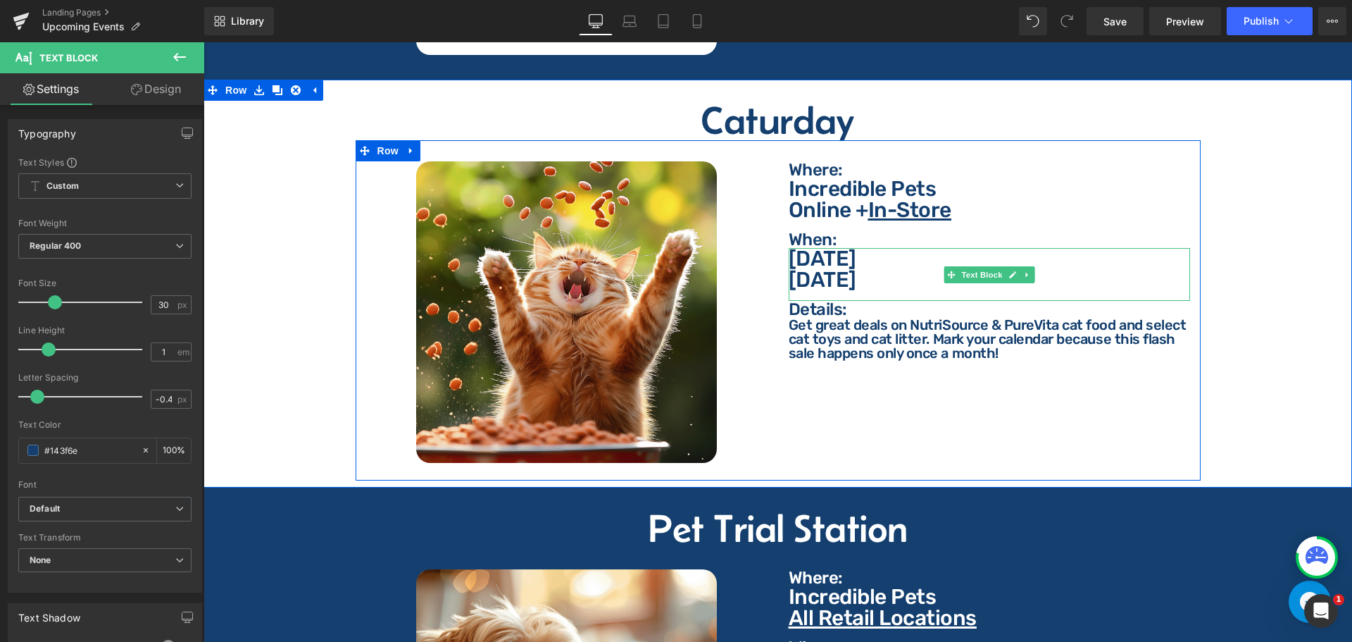
click at [911, 270] on p "[DATE]" at bounding box center [989, 279] width 401 height 21
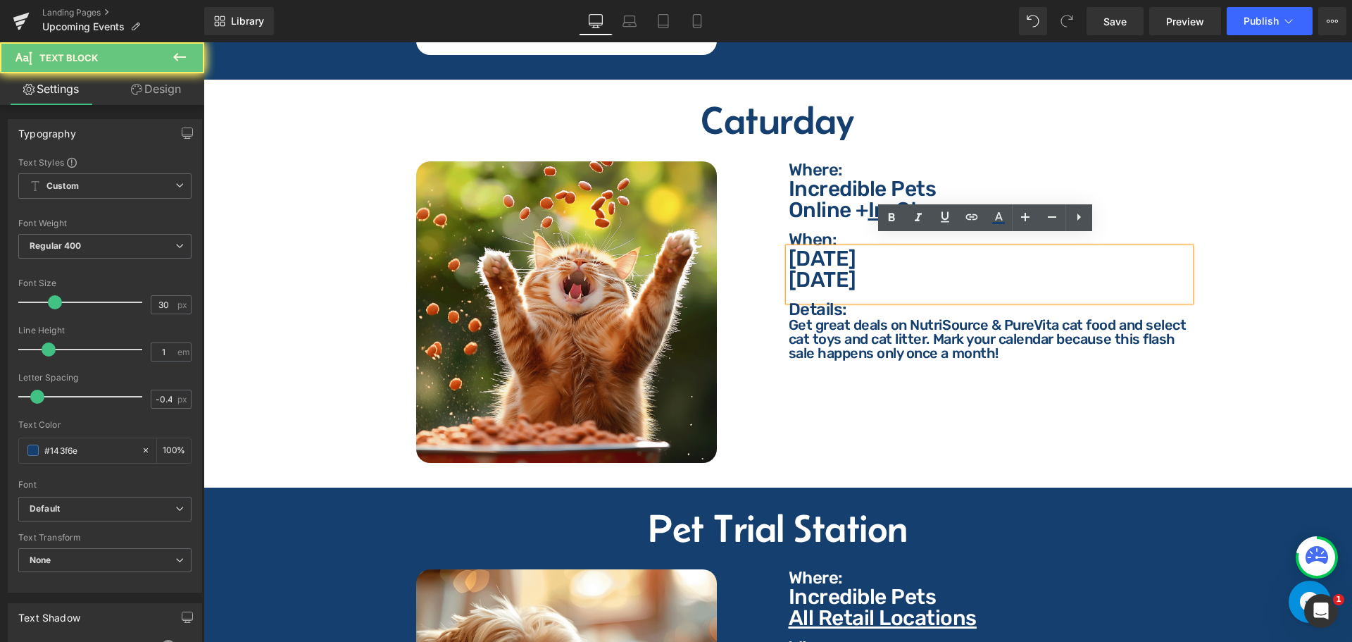
click at [911, 269] on p "[DATE]" at bounding box center [989, 279] width 401 height 21
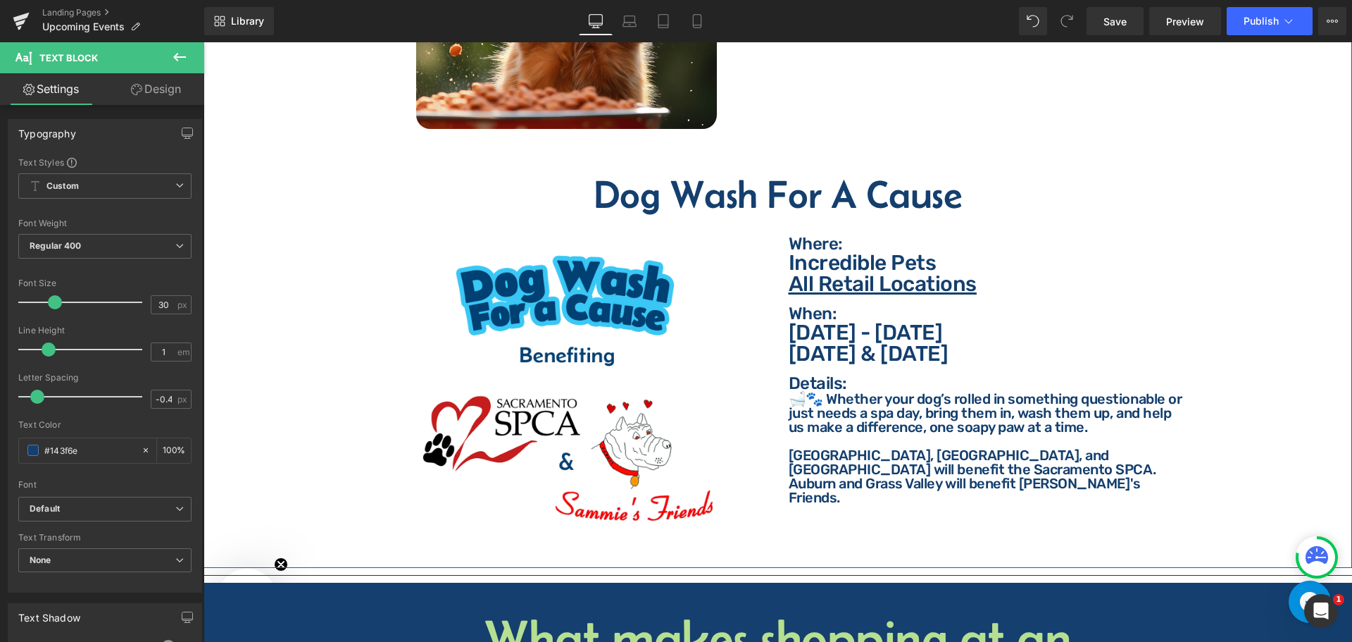
scroll to position [4976, 0]
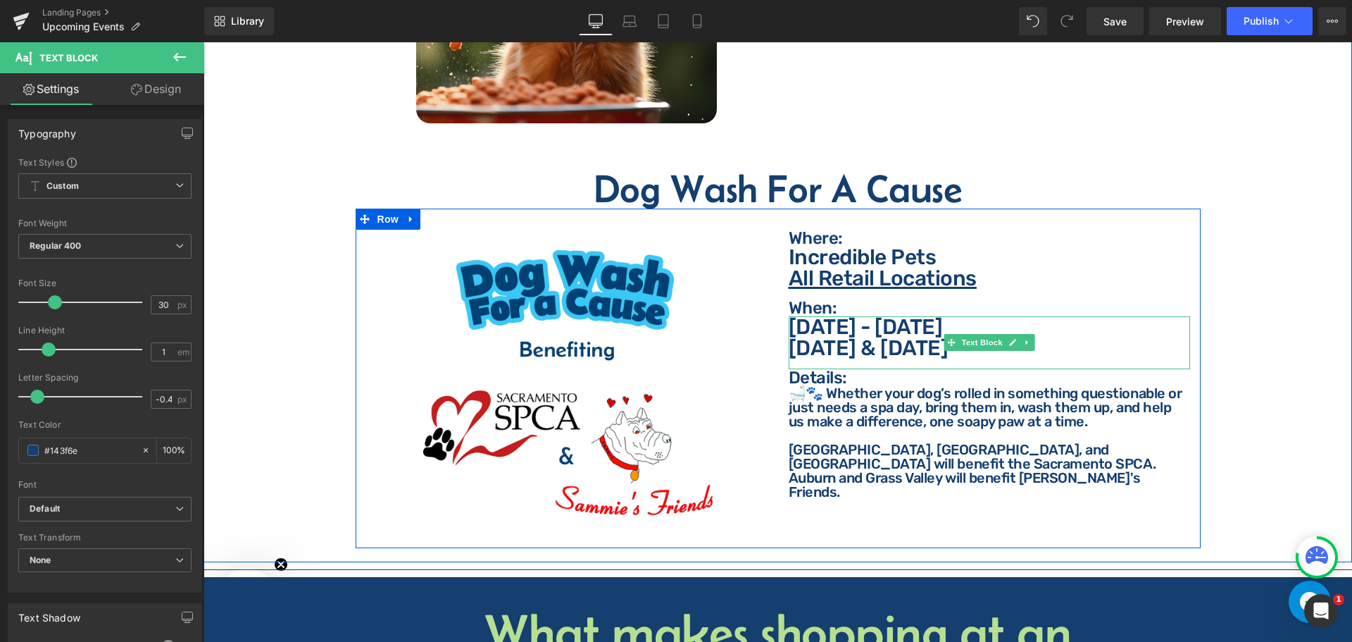
click at [881, 339] on p "[DATE] & [DATE]" at bounding box center [989, 347] width 401 height 21
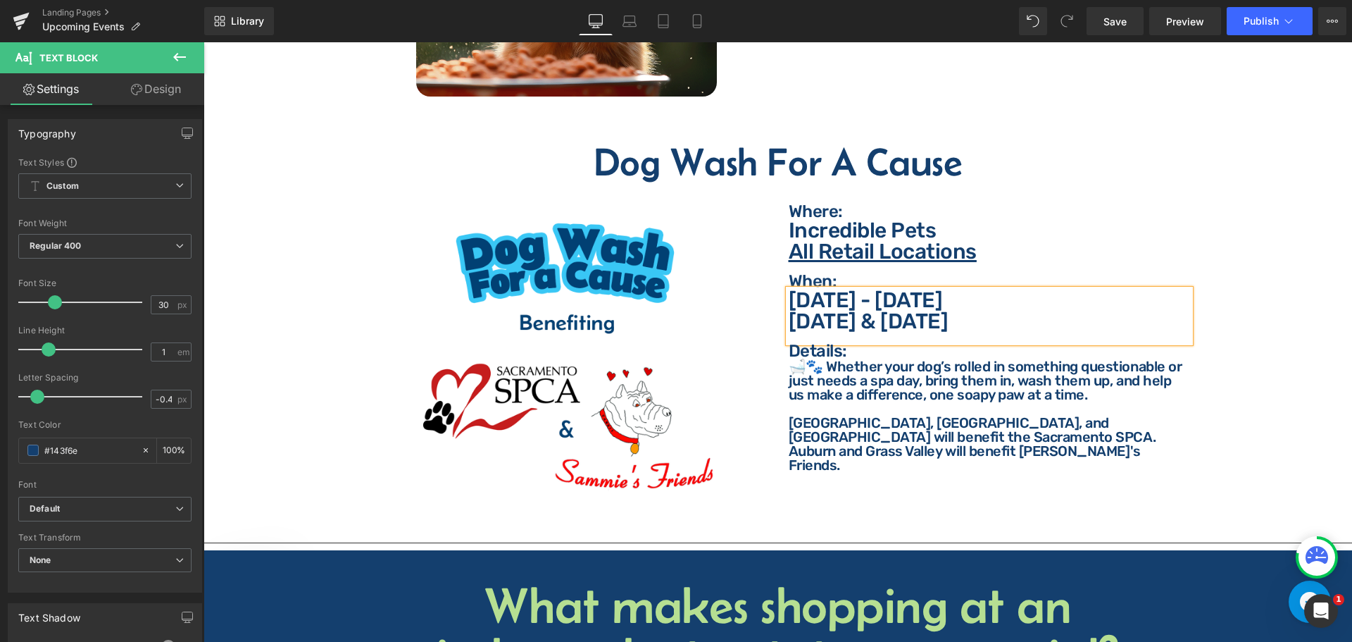
scroll to position [5004, 0]
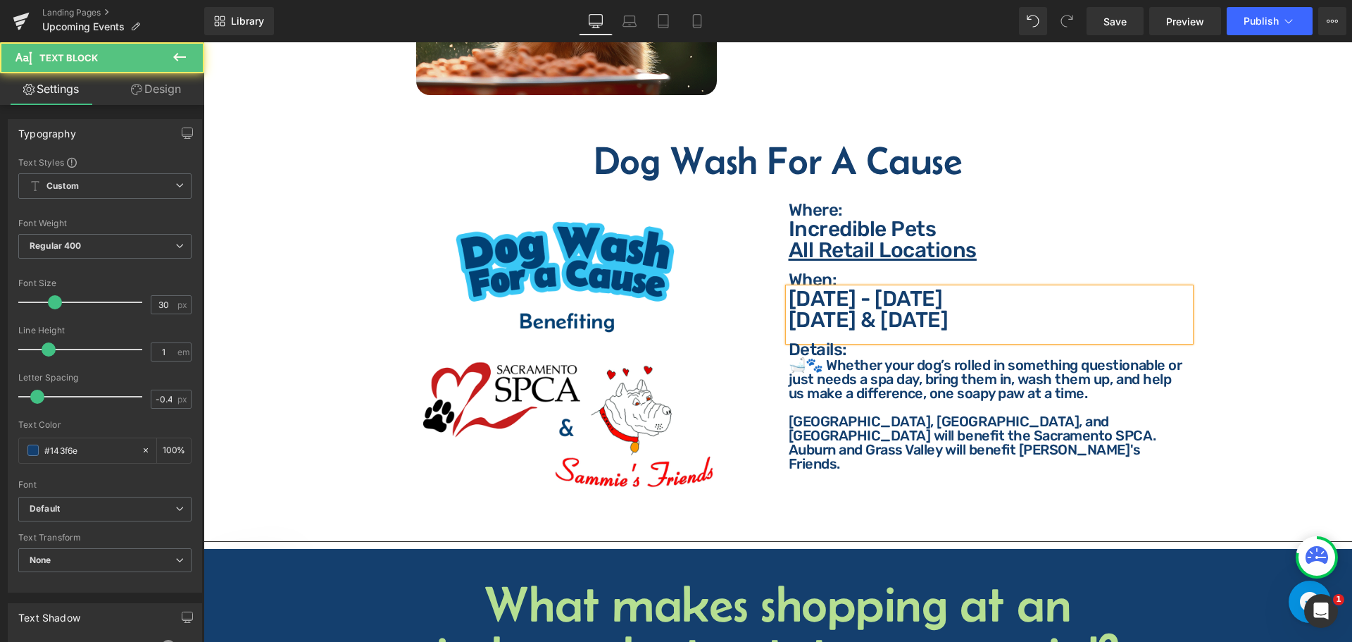
click at [857, 309] on p "[DATE] & [DATE]" at bounding box center [989, 319] width 401 height 21
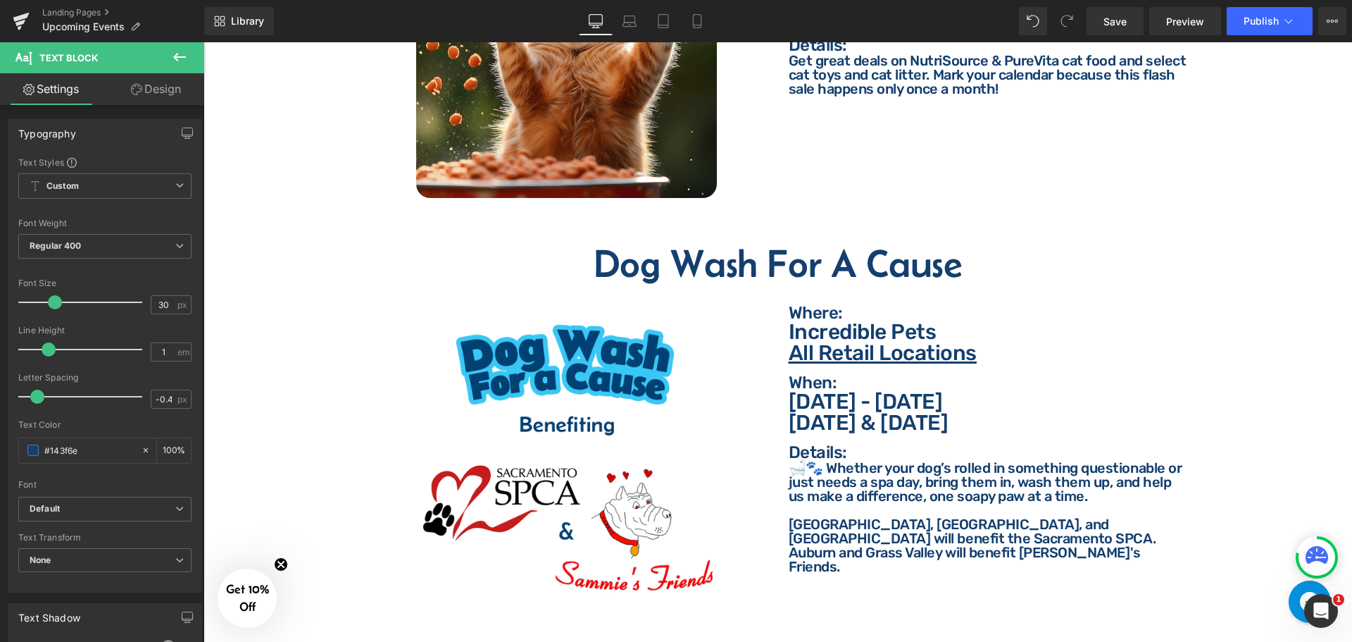
scroll to position [3032, 0]
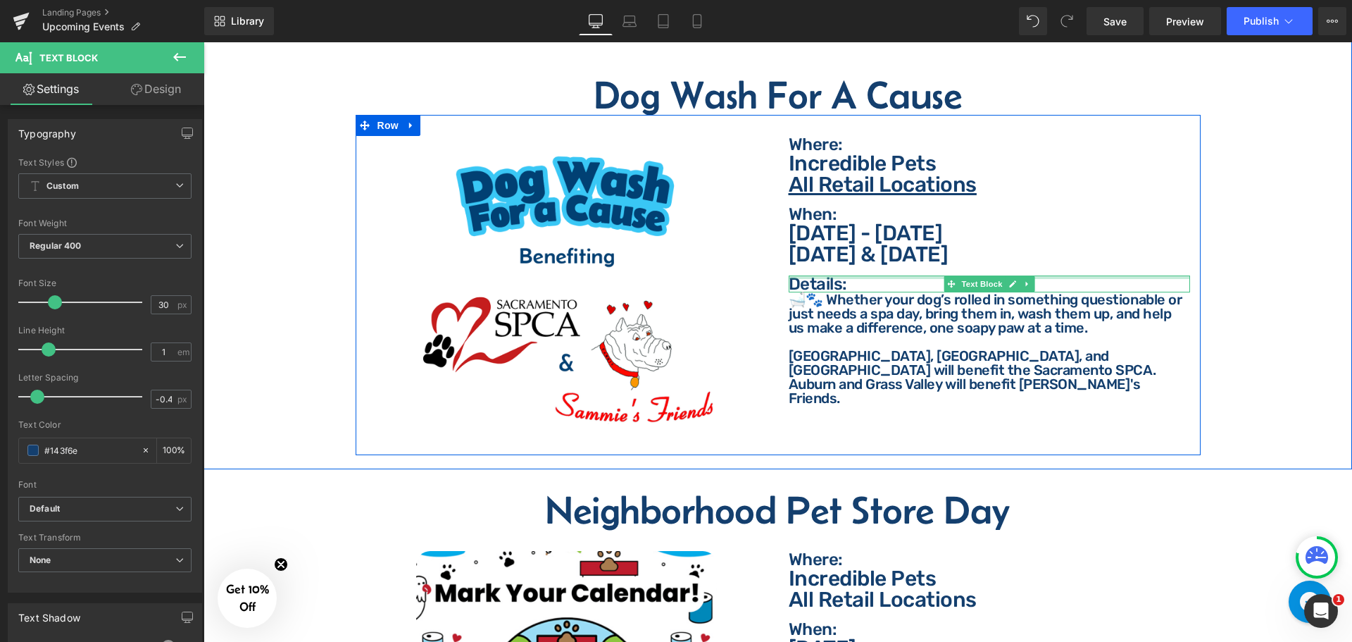
click at [853, 246] on p "[DATE] & [DATE]" at bounding box center [989, 254] width 401 height 21
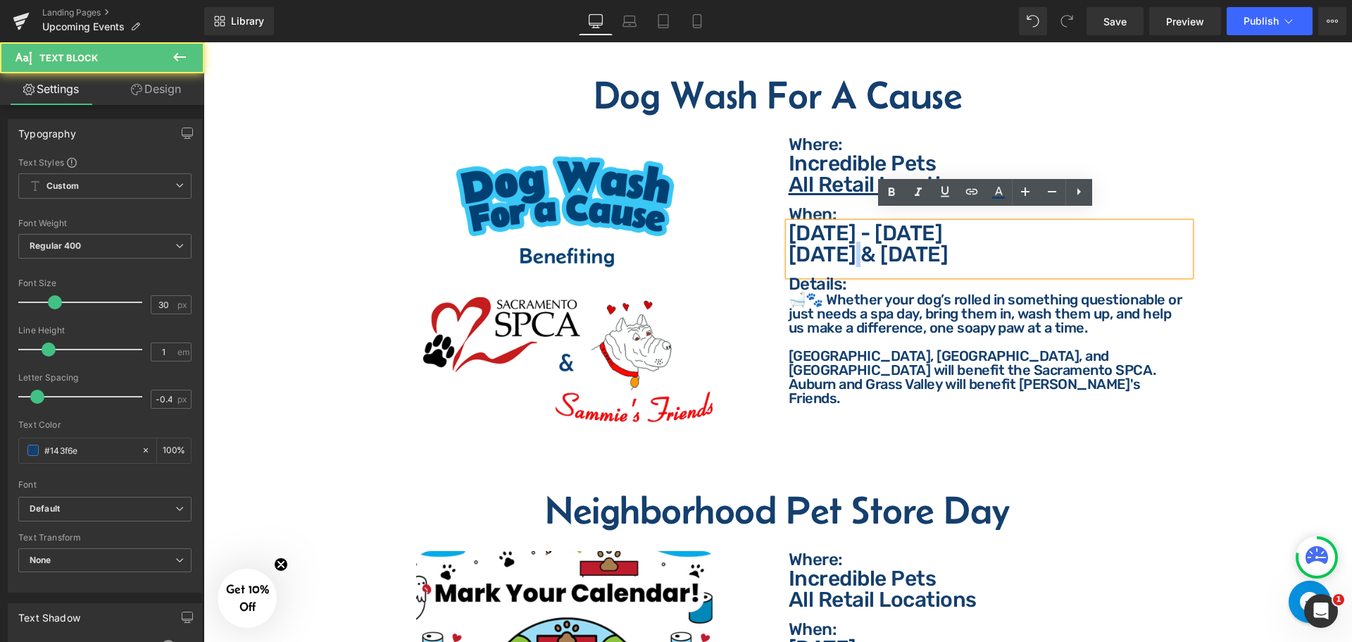
click at [853, 246] on p "[DATE] & [DATE]" at bounding box center [989, 254] width 401 height 21
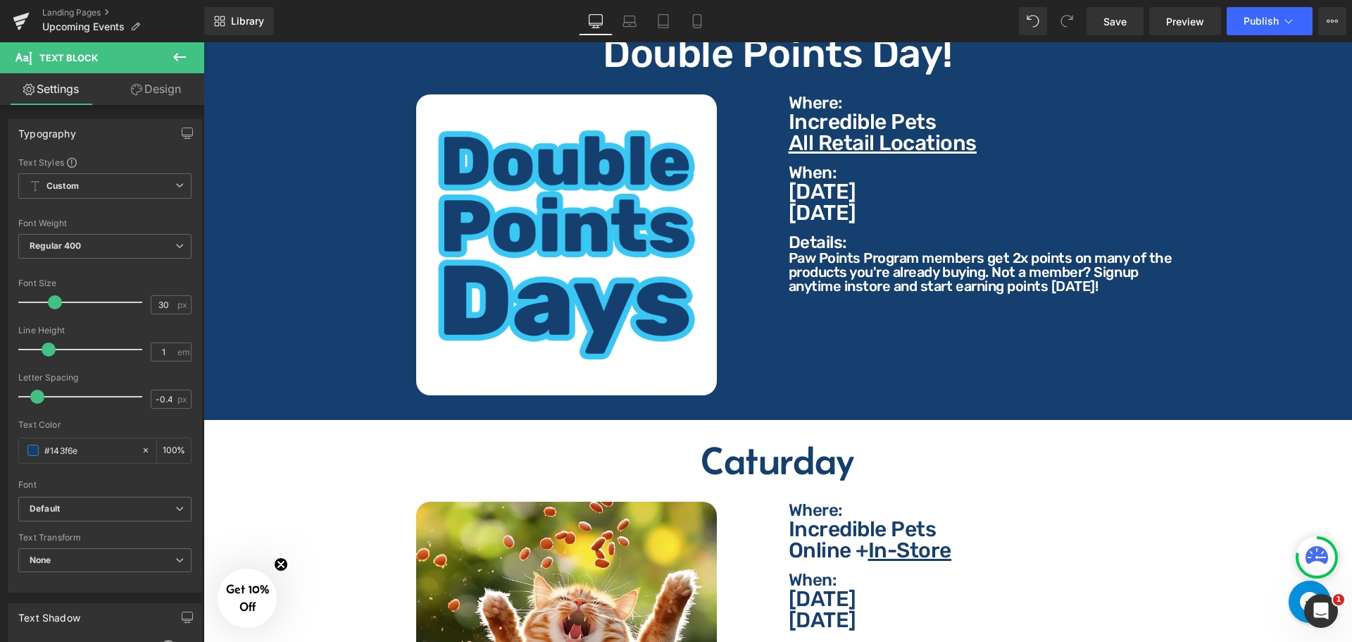
scroll to position [1056, 0]
